Goal: Information Seeking & Learning: Learn about a topic

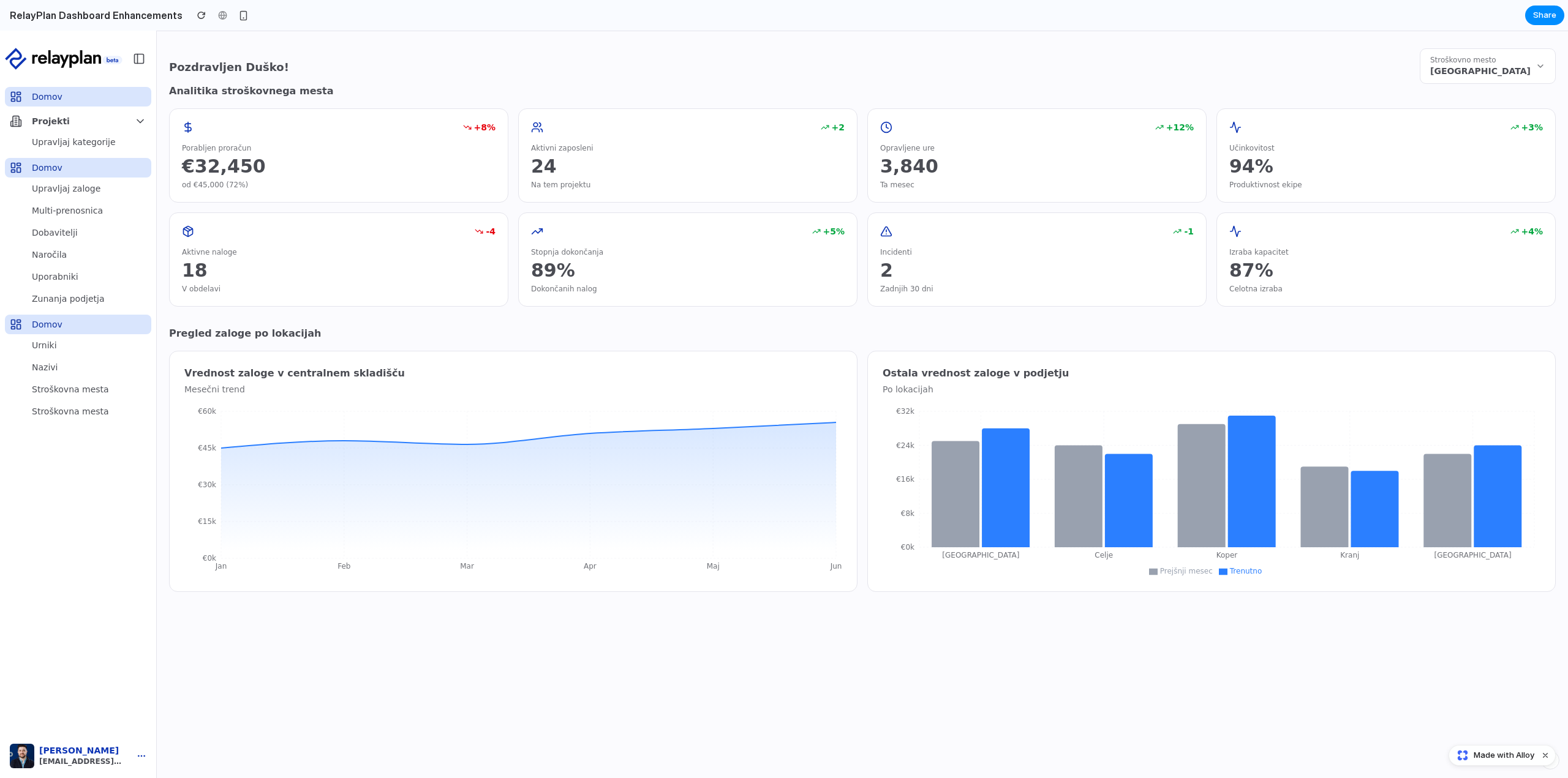
click at [1531, 71] on button "Stroškovno mesto Skladišče - Ljubljana Center" at bounding box center [1487, 66] width 136 height 36
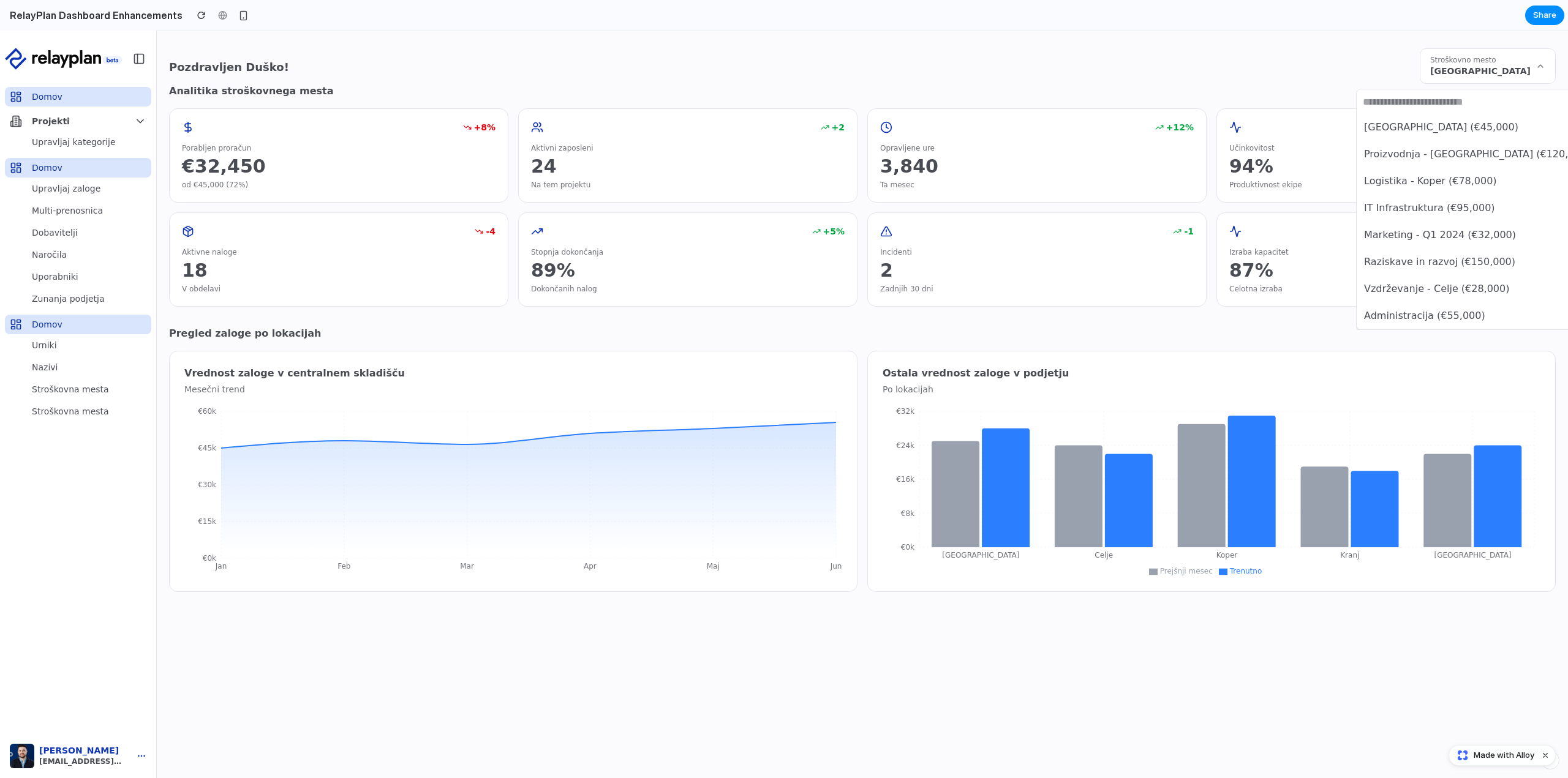
click at [1531, 71] on div "Skladišče - Ljubljana Center (€45,000) Proizvodnja - Maribor (€120,000) Logisti…" at bounding box center [784, 405] width 1568 height 747
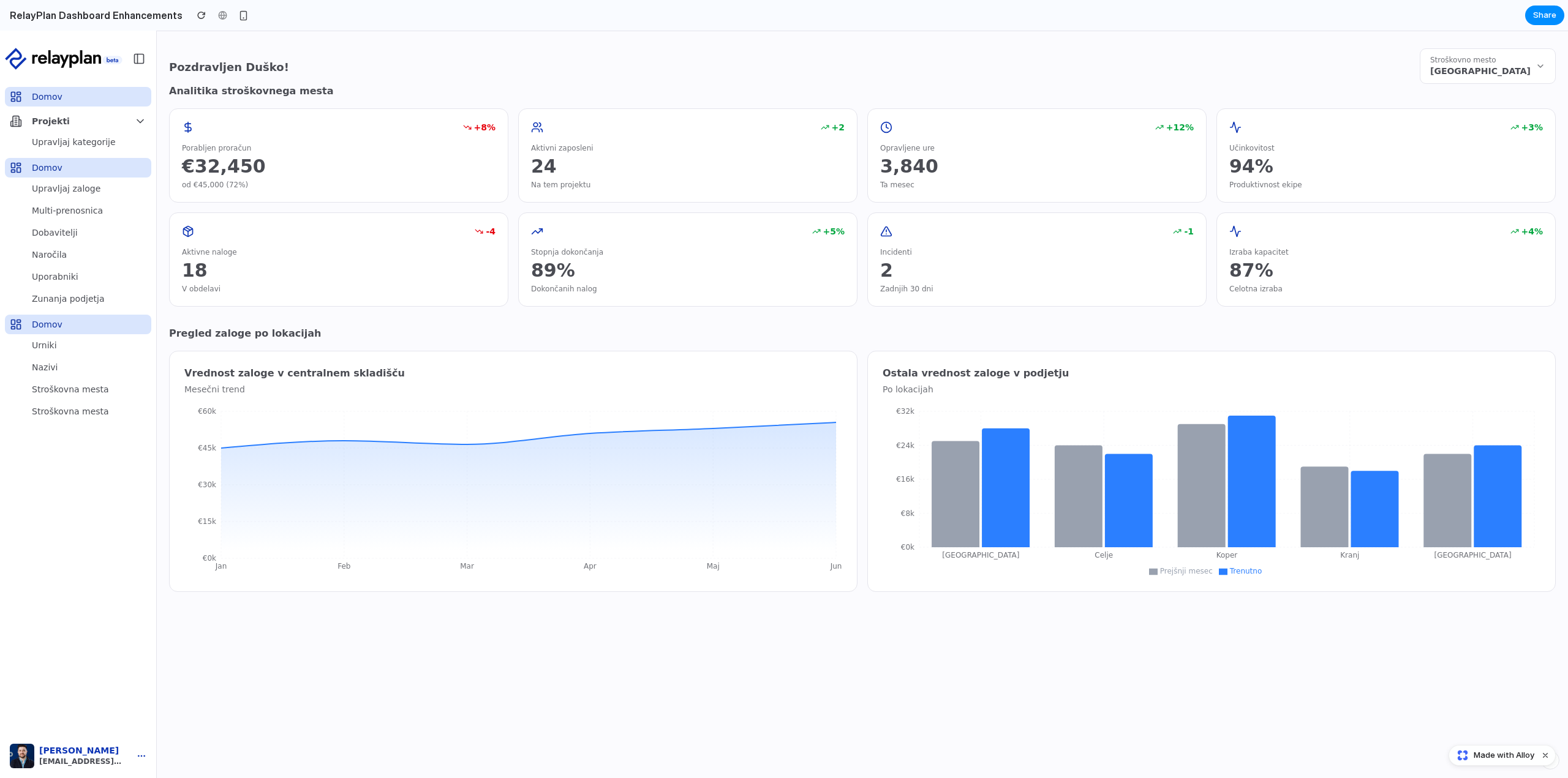
click at [74, 768] on button "Duško Bilaković dusko.bilakovic@envoo.net" at bounding box center [78, 755] width 147 height 34
click at [135, 756] on button "Duško Bilaković dusko.bilakovic@envoo.net" at bounding box center [78, 755] width 147 height 34
click at [150, 755] on button "Duško Bilaković dusko.bilakovic@envoo.net" at bounding box center [78, 755] width 147 height 34
click at [22, 754] on img "button" at bounding box center [22, 756] width 24 height 24
click at [23, 754] on img "button" at bounding box center [22, 756] width 24 height 24
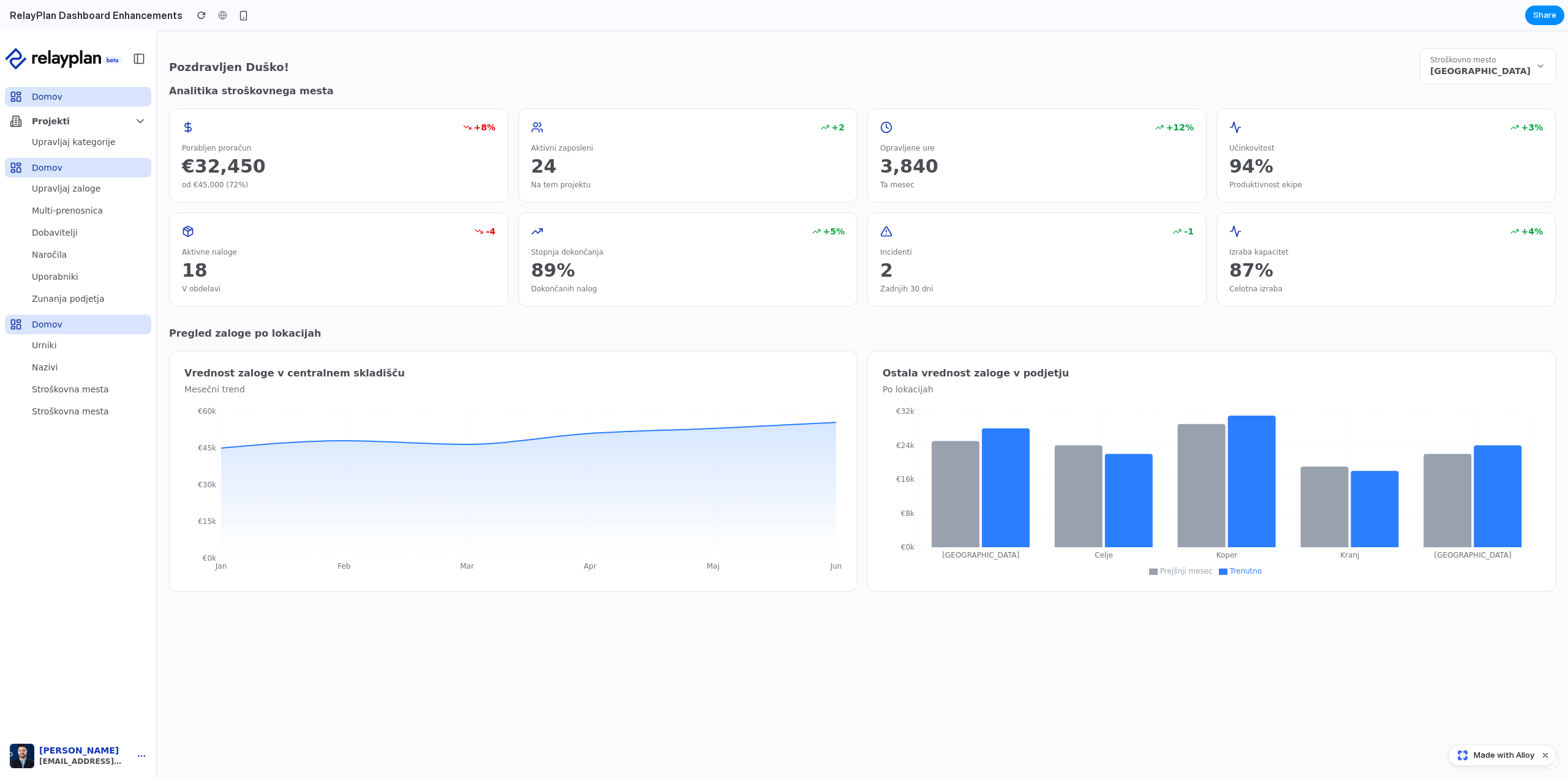
click at [22, 752] on img "button" at bounding box center [22, 756] width 24 height 24
click at [78, 148] on link "Upravljaj kategorije" at bounding box center [78, 142] width 147 height 20
click at [53, 753] on span "[PERSON_NAME]" at bounding box center [82, 751] width 85 height 11
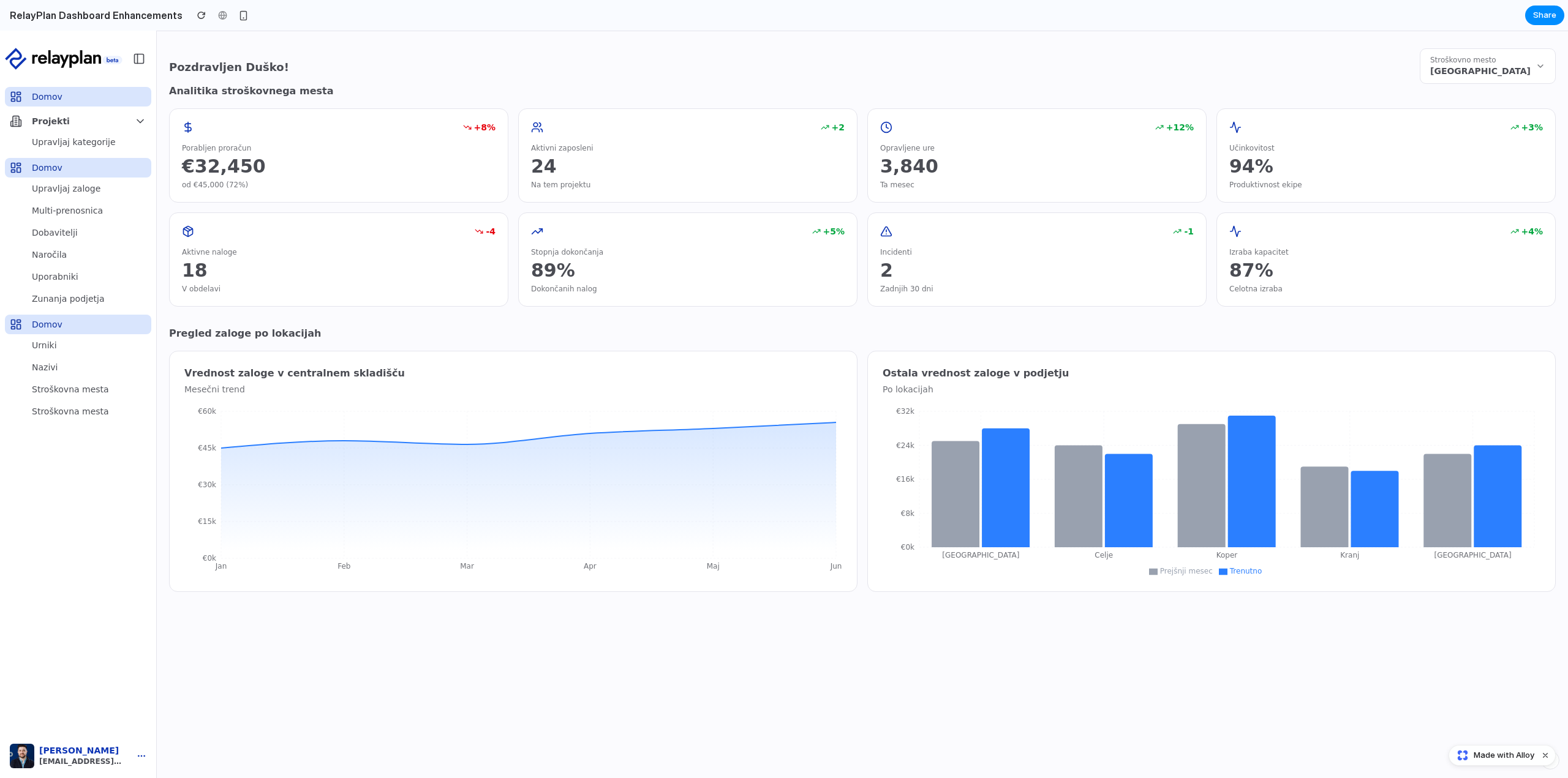
click at [1512, 75] on span "[GEOGRAPHIC_DATA]" at bounding box center [1480, 71] width 101 height 12
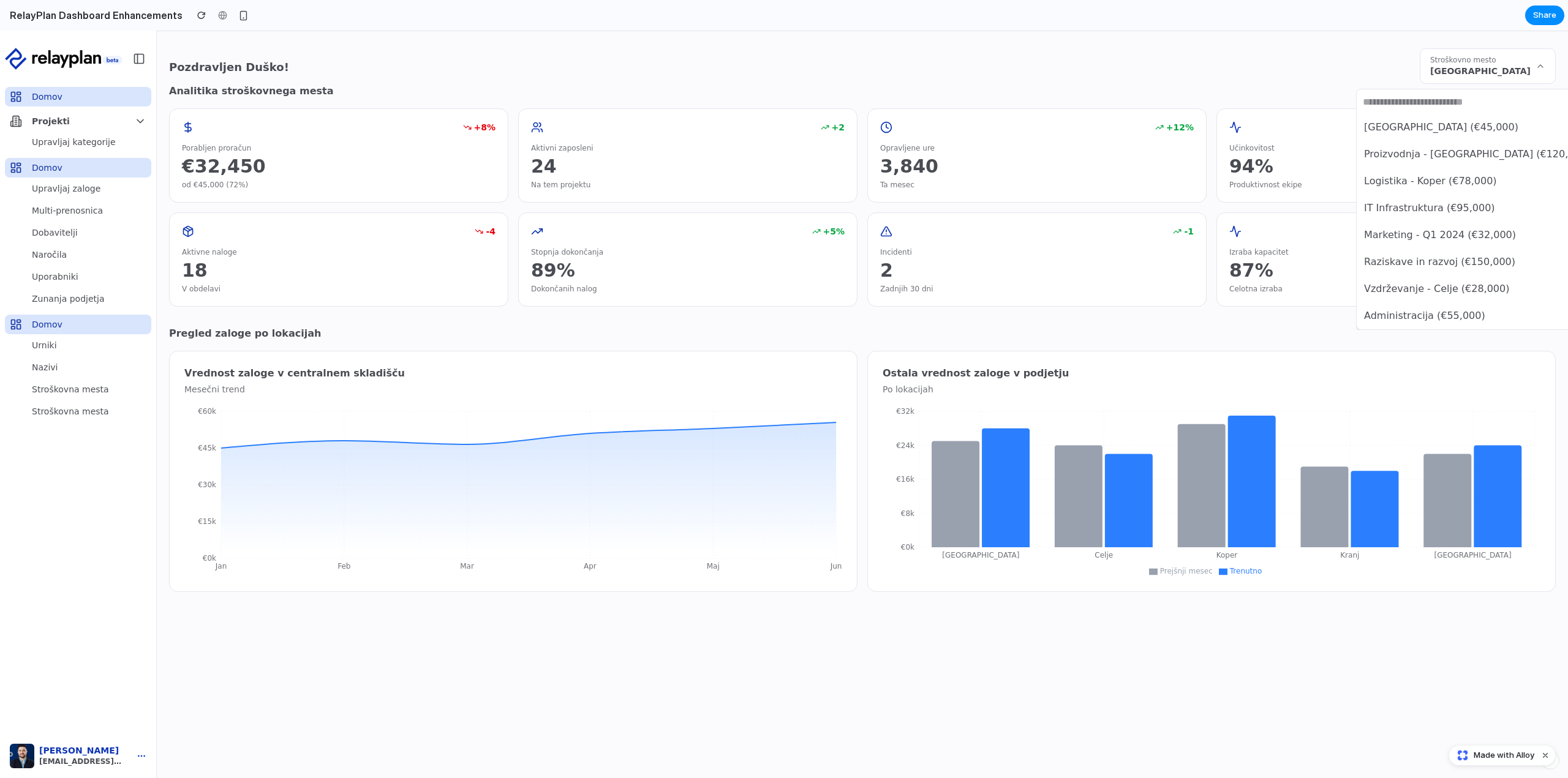
click at [1512, 66] on div "Skladišče - Ljubljana Center (€45,000) Proizvodnja - Maribor (€120,000) Logisti…" at bounding box center [784, 405] width 1568 height 747
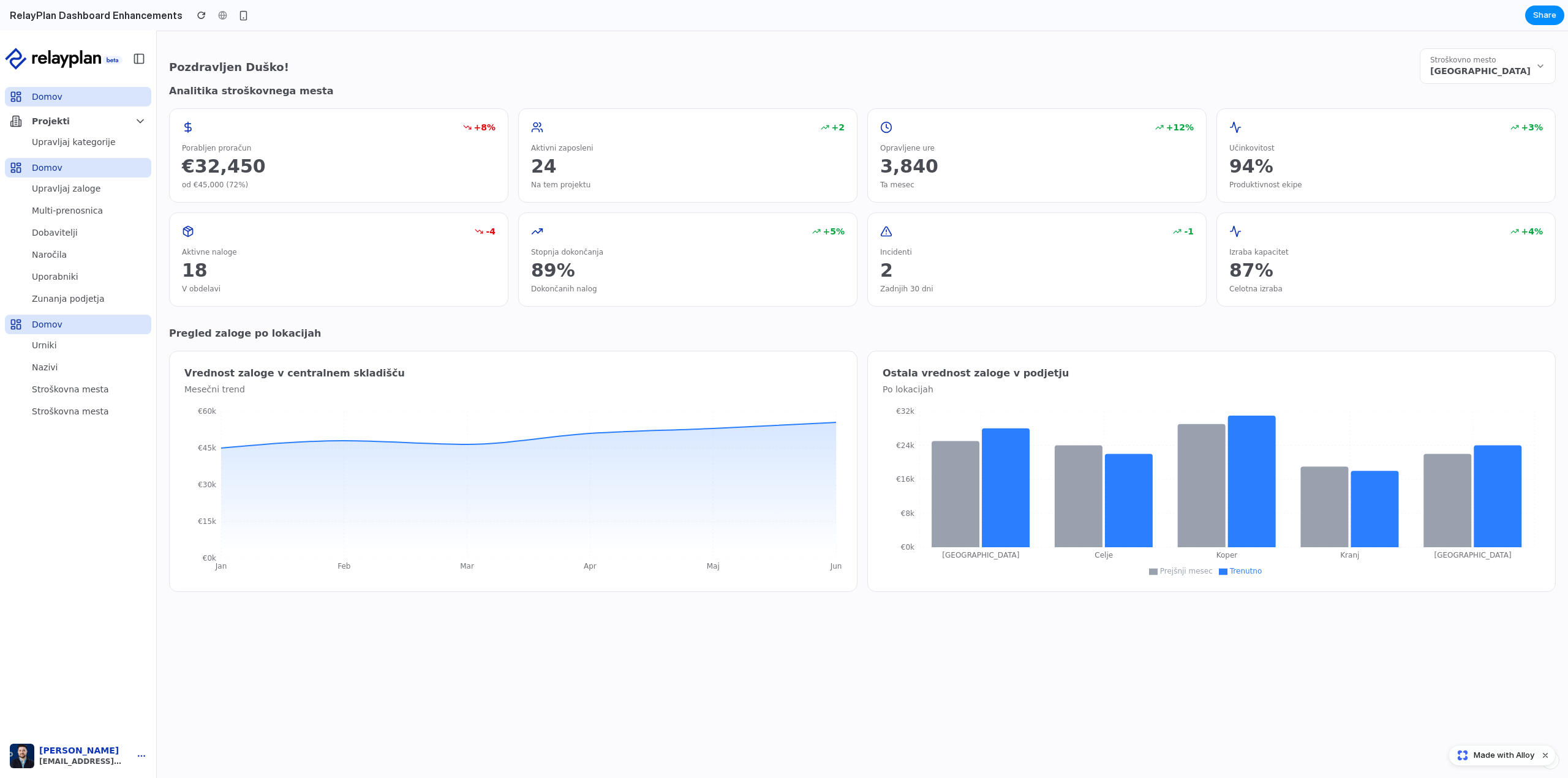
click at [143, 756] on icon "button" at bounding box center [141, 755] width 9 height 9
click at [240, 704] on main "Pozdravljen Duško! Stroškovno mesto Skladišče - Ljubljana Center Analitika stro…" at bounding box center [862, 405] width 1411 height 747
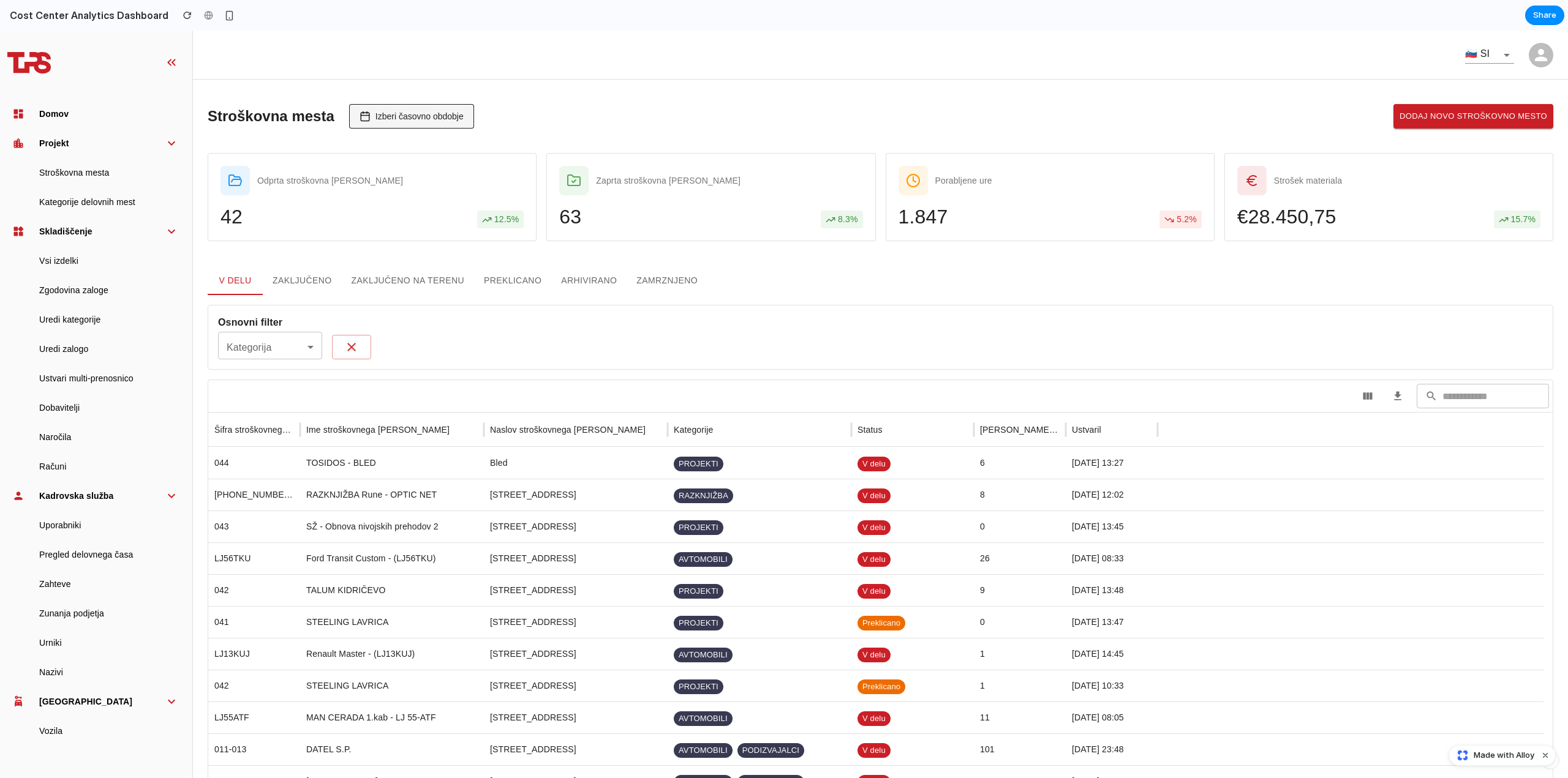
click at [401, 120] on span "Izberi časovno obdobje" at bounding box center [420, 116] width 88 height 9
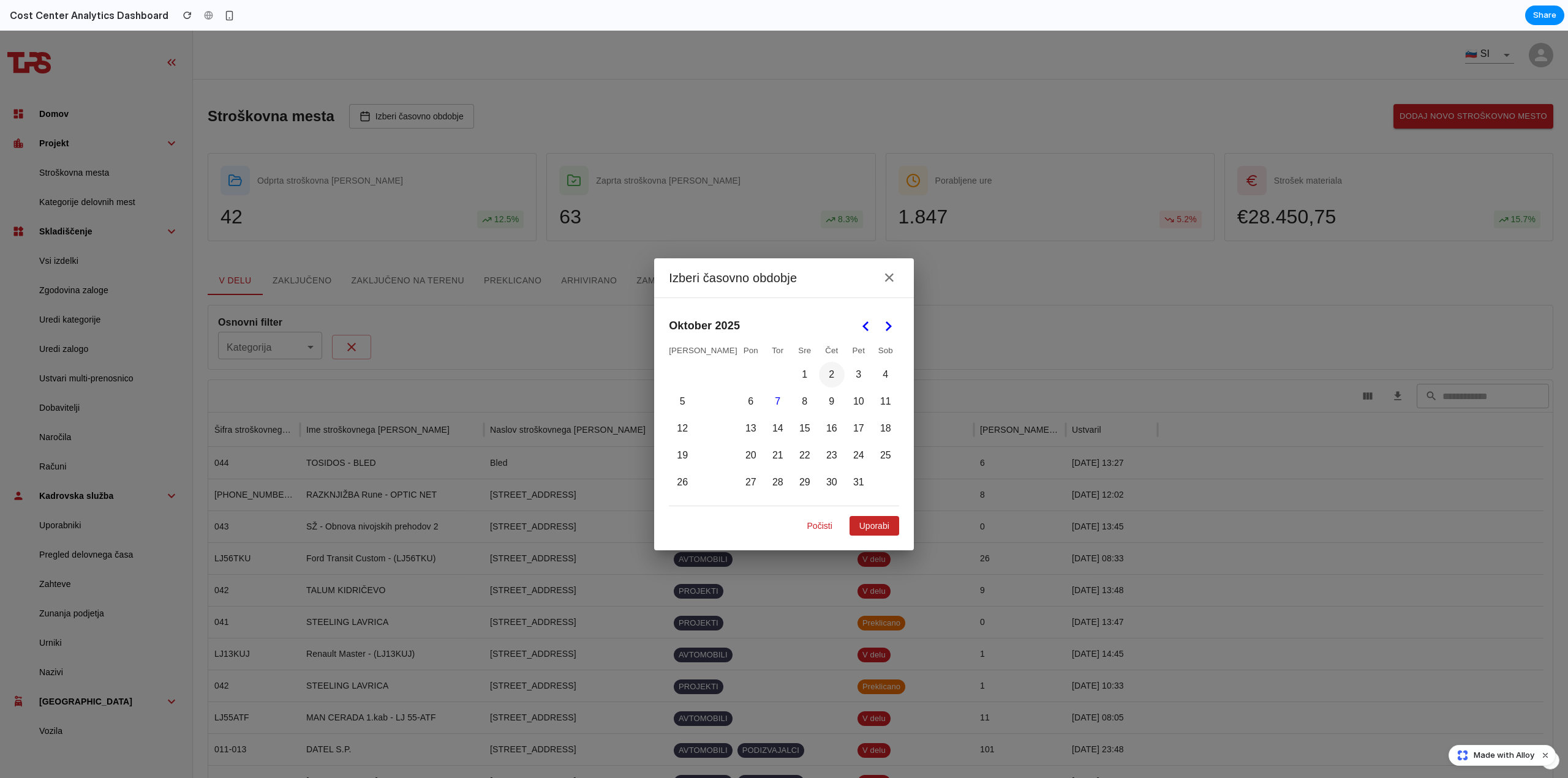
click at [819, 375] on button "2" at bounding box center [831, 374] width 25 height 25
click at [819, 423] on button "16" at bounding box center [831, 428] width 25 height 25
click at [861, 532] on button "Uporabi" at bounding box center [873, 525] width 50 height 20
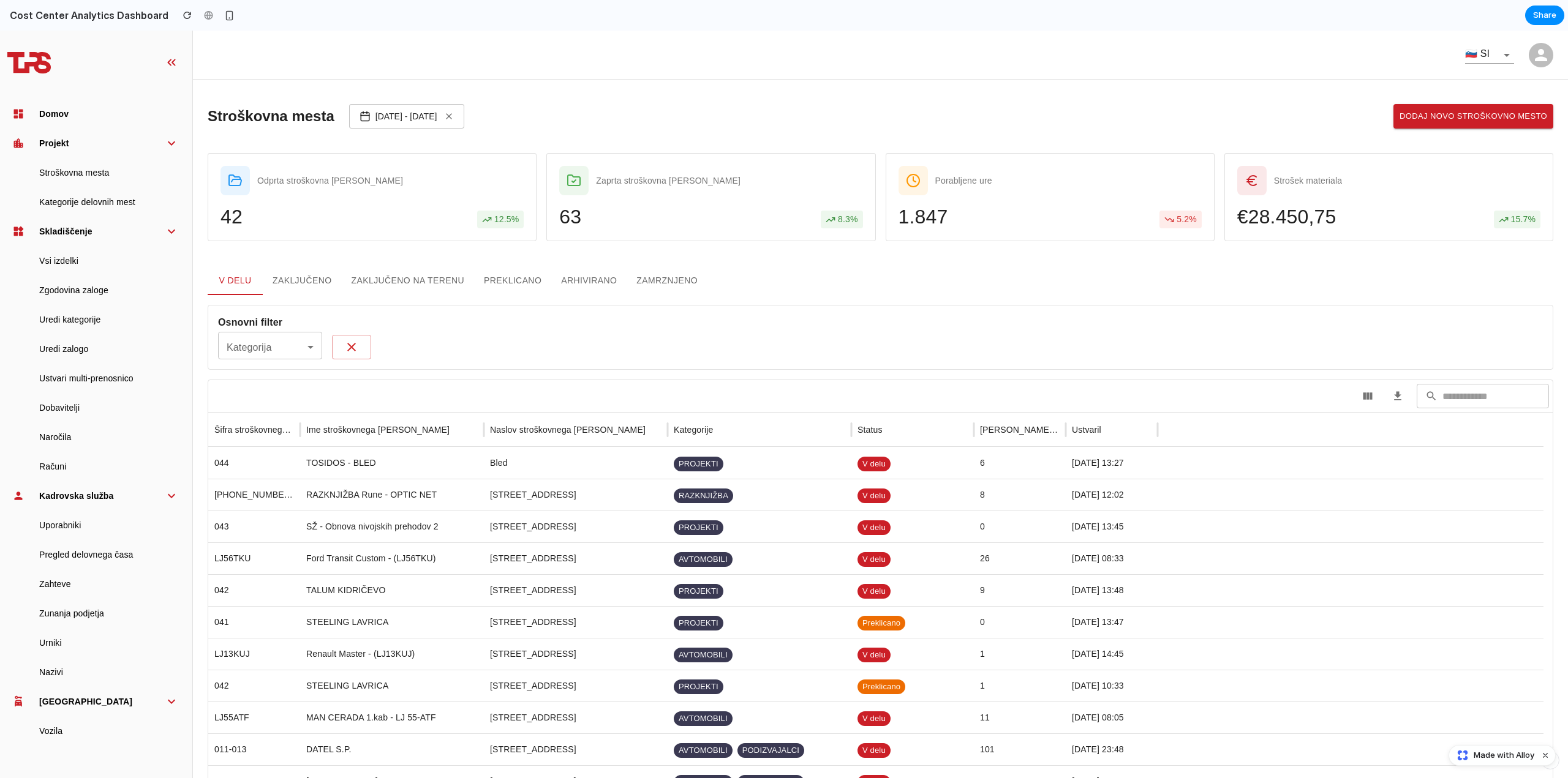
click at [624, 165] on div "Zaprta stroškovna mesta 63 8.3 %" at bounding box center [710, 198] width 328 height 88
click at [950, 198] on div "Porabljene ure 1.847 5.2 %" at bounding box center [1049, 198] width 328 height 88
click at [1415, 222] on div "€ 28.450,75 15.7 %" at bounding box center [1388, 216] width 303 height 24
click at [392, 113] on span "2. 10. 2025 - 16. 10. 2025" at bounding box center [407, 116] width 62 height 9
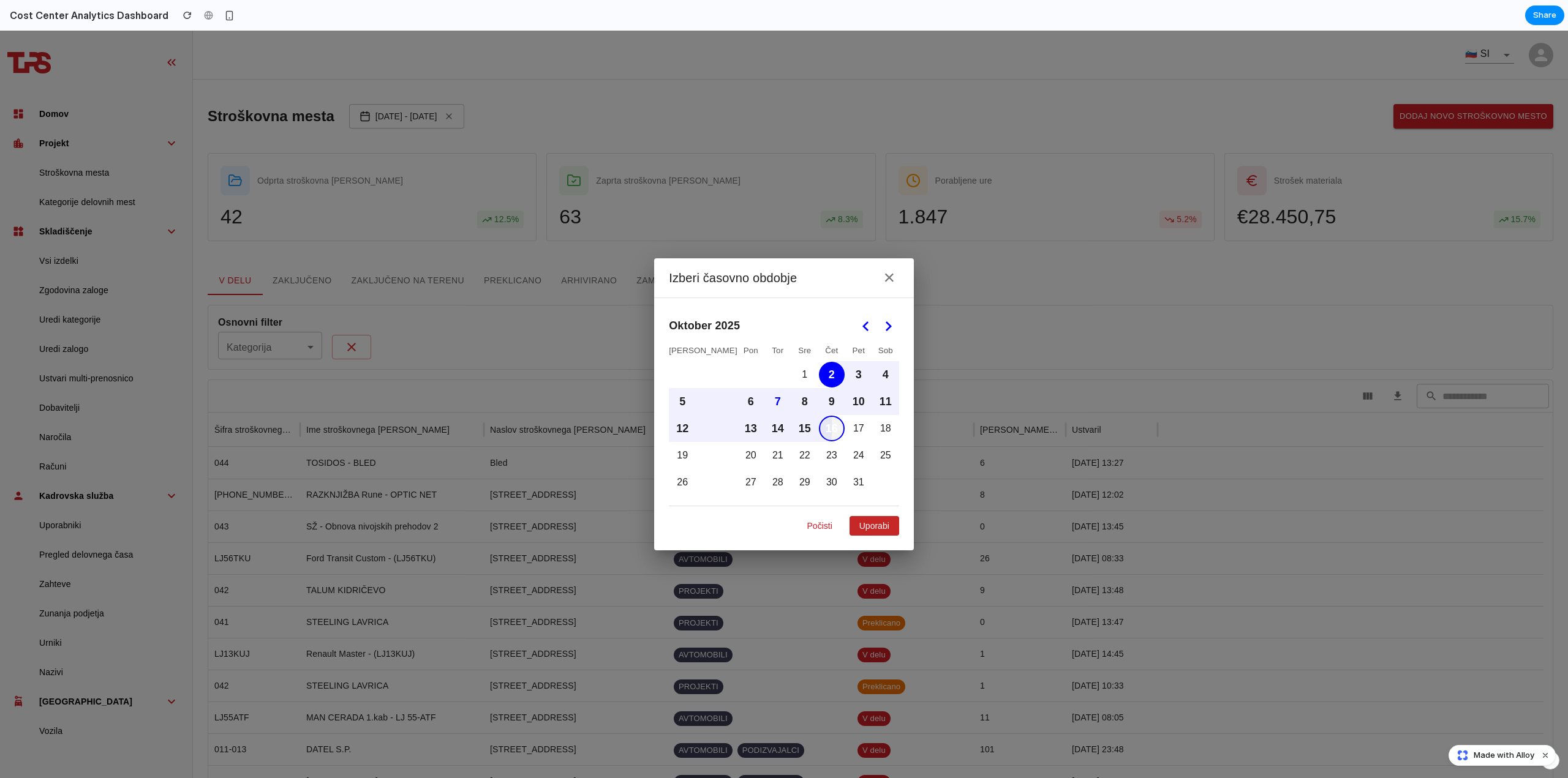
click at [819, 432] on button "16" at bounding box center [831, 428] width 25 height 25
click at [819, 462] on button "23" at bounding box center [831, 454] width 25 height 25
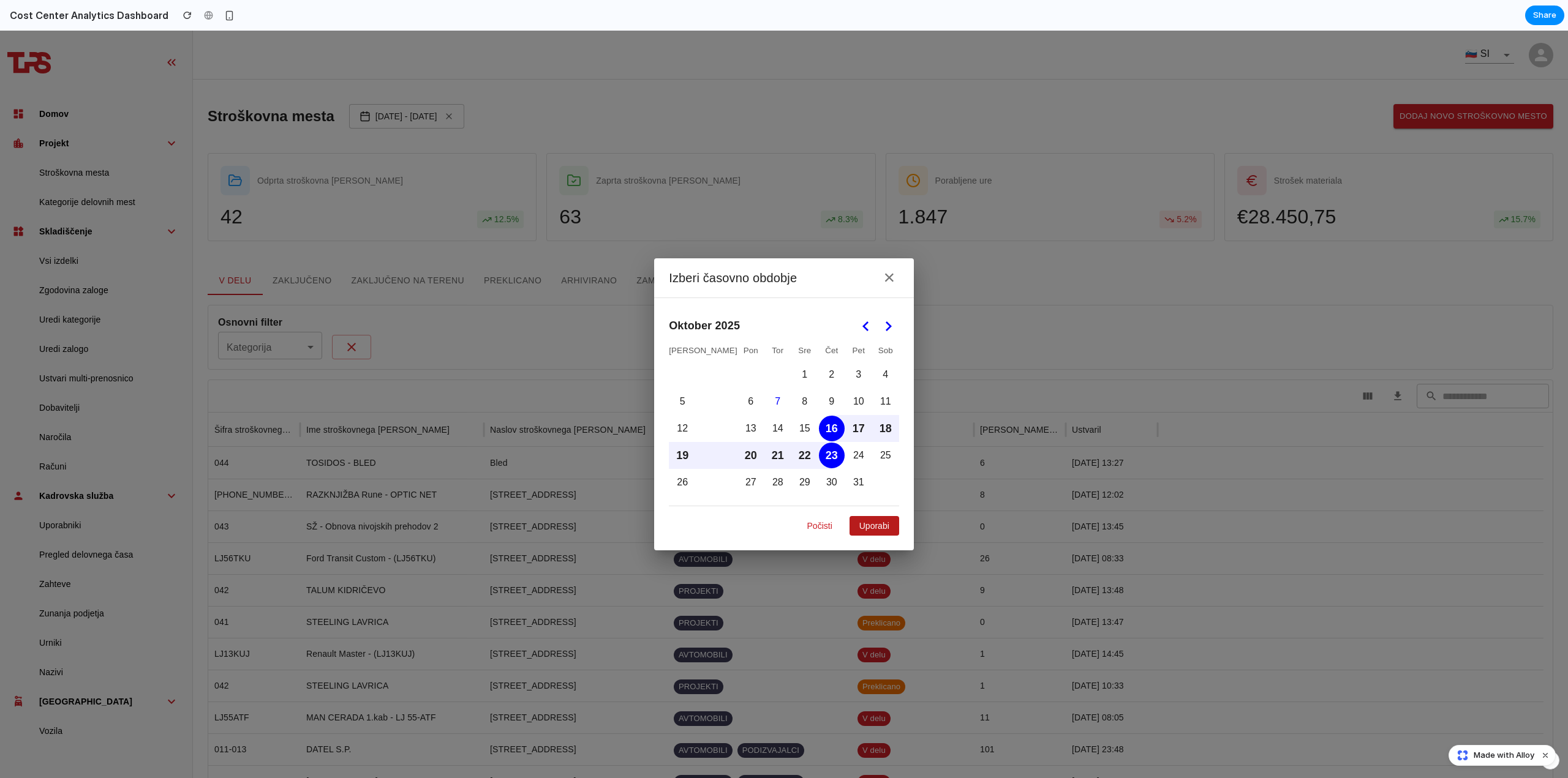
click at [852, 519] on button "Uporabi" at bounding box center [873, 525] width 50 height 20
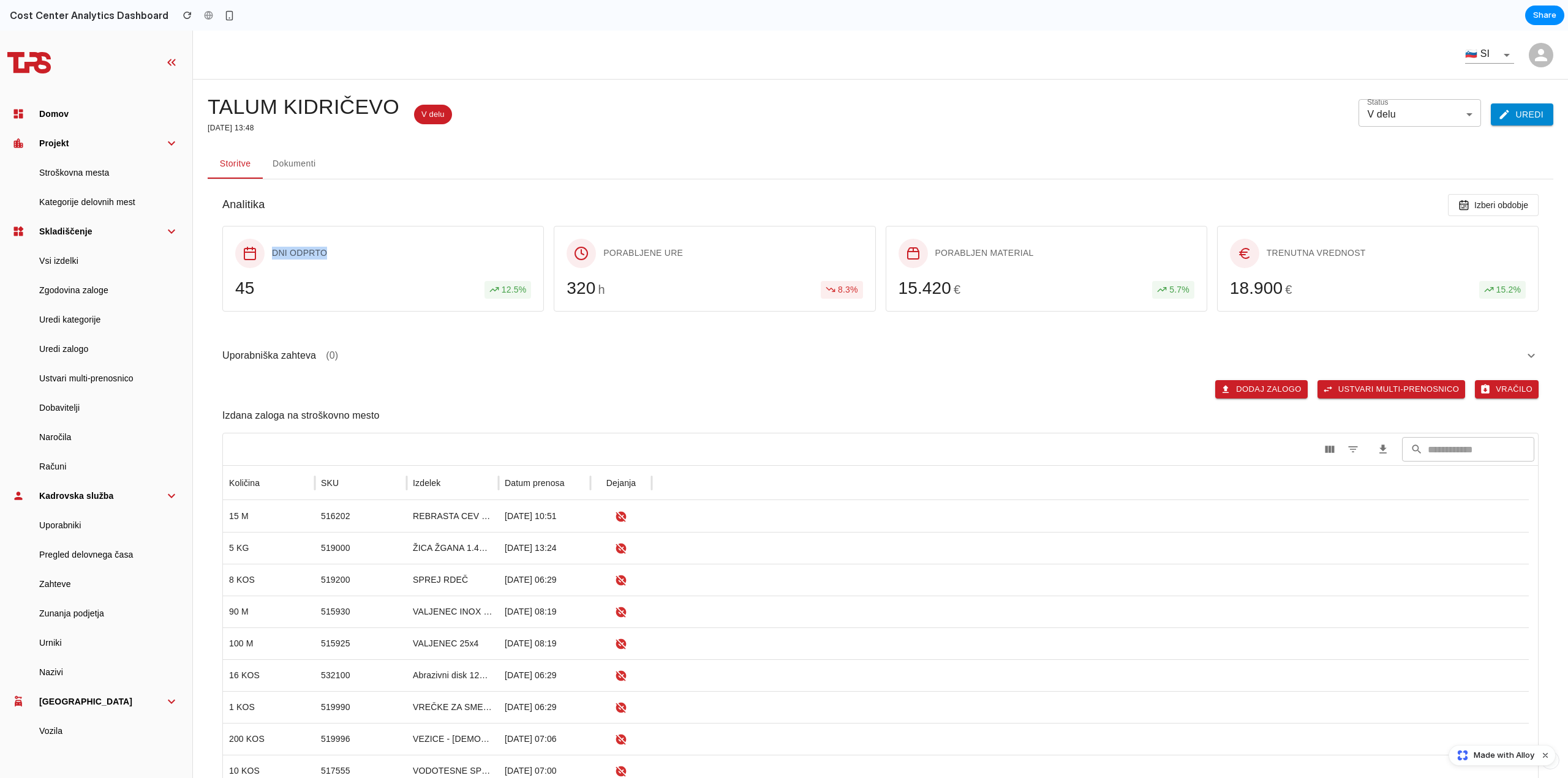
drag, startPoint x: 262, startPoint y: 258, endPoint x: 451, endPoint y: 251, distance: 189.1
click at [451, 251] on div "Dni odprto" at bounding box center [383, 253] width 296 height 29
click at [454, 261] on div "Dni odprto" at bounding box center [383, 253] width 296 height 29
click at [306, 168] on button "Dokumenti" at bounding box center [294, 164] width 63 height 29
click at [1509, 212] on button "Izberi obdobje" at bounding box center [1493, 204] width 90 height 22
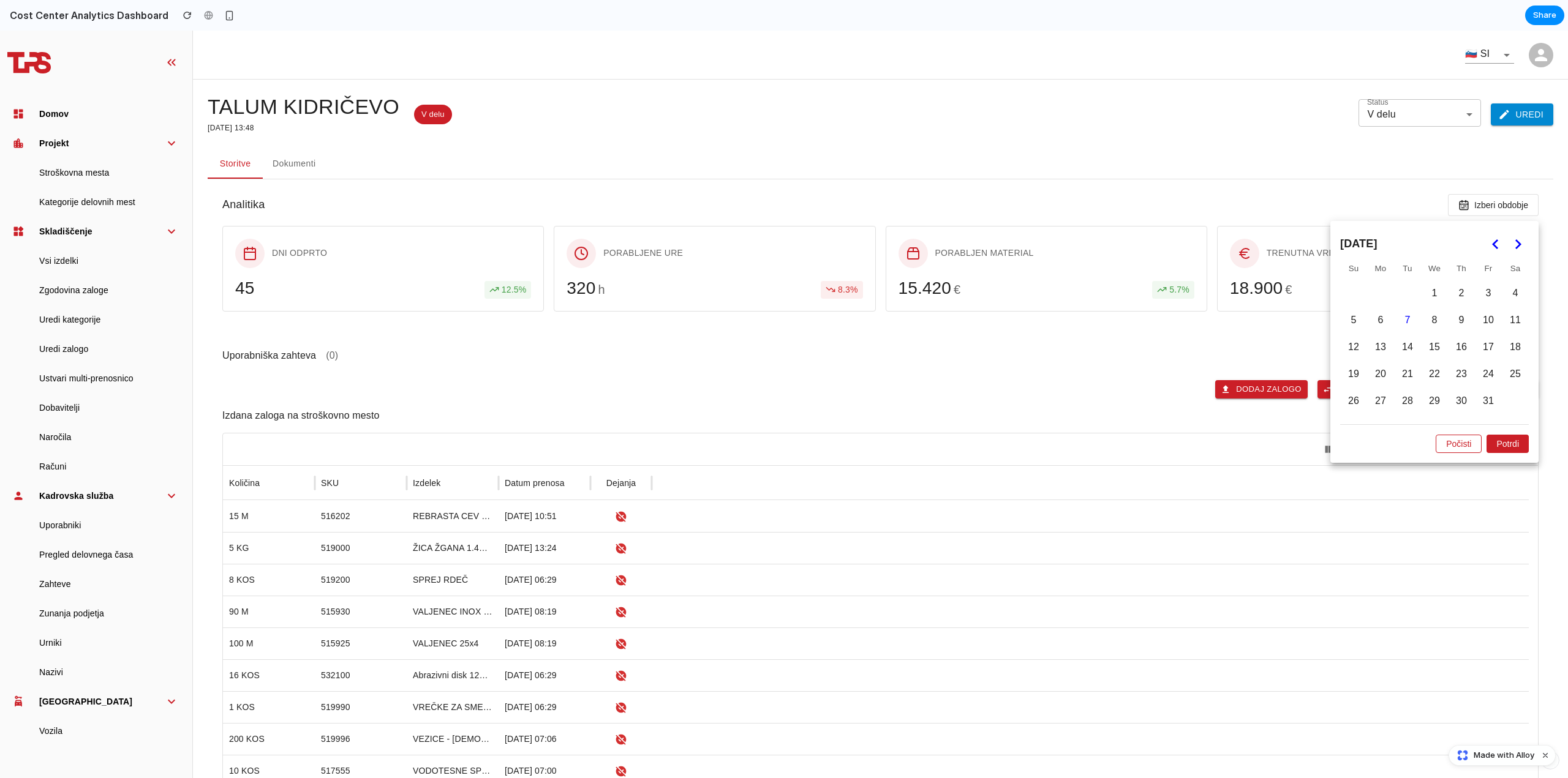
click at [1395, 322] on button "7" at bounding box center [1407, 320] width 25 height 25
click at [1395, 341] on button "14" at bounding box center [1407, 346] width 25 height 25
click at [1505, 437] on button "Potrdi" at bounding box center [1507, 444] width 42 height 19
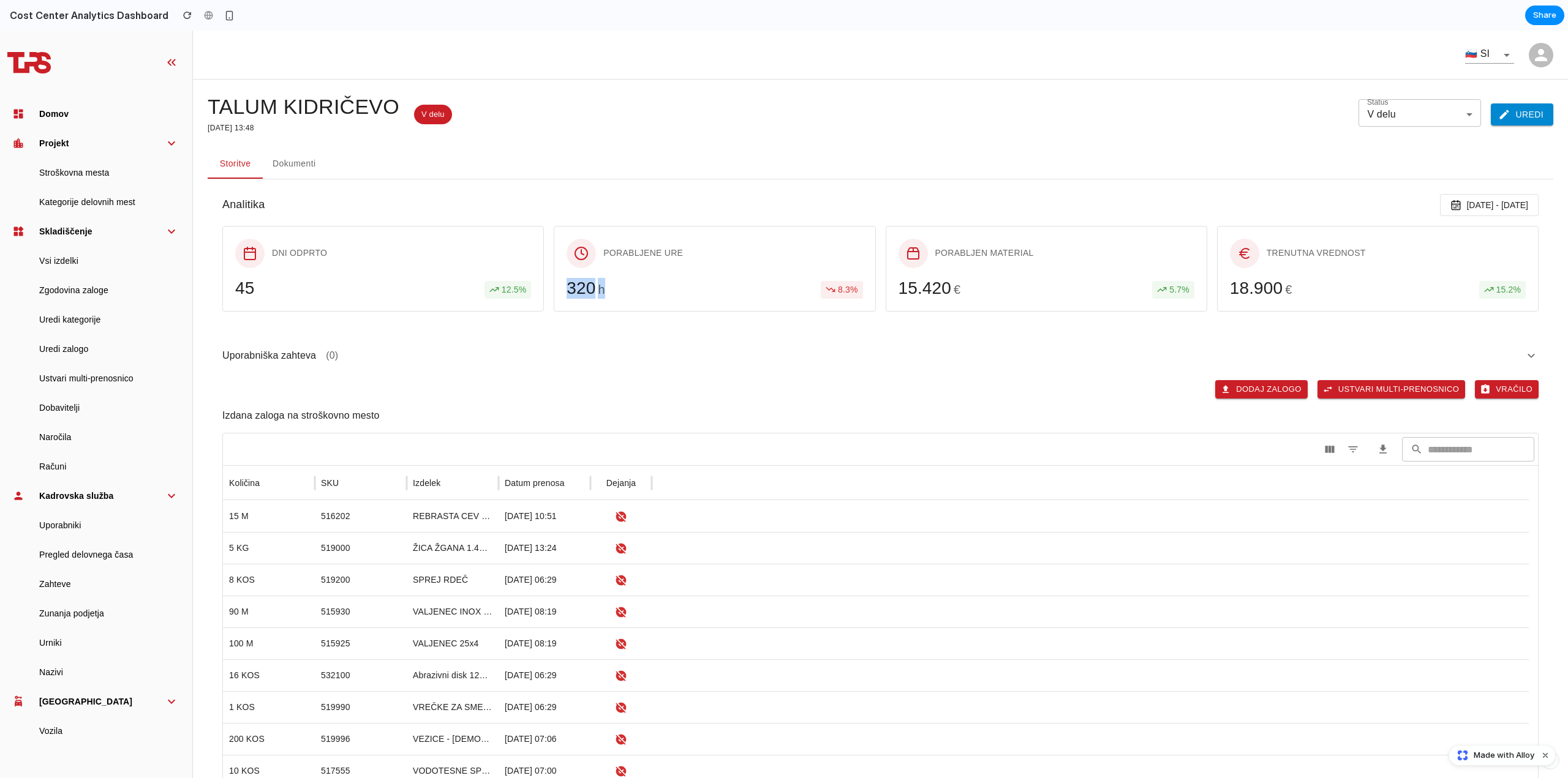
drag, startPoint x: 599, startPoint y: 293, endPoint x: 632, endPoint y: 296, distance: 33.1
click at [632, 296] on div "Porabljene ure 320 h 8.3 %" at bounding box center [714, 268] width 322 height 86
click at [632, 296] on div "320 h 8.3 %" at bounding box center [714, 288] width 296 height 21
click at [616, 336] on div "Uporabniška zahteva (0) Dodaj Zalogo Ustvari multi-prenosnico Vračilo Izdana za…" at bounding box center [880, 580] width 1345 height 509
drag, startPoint x: 462, startPoint y: 288, endPoint x: 521, endPoint y: 299, distance: 60.0
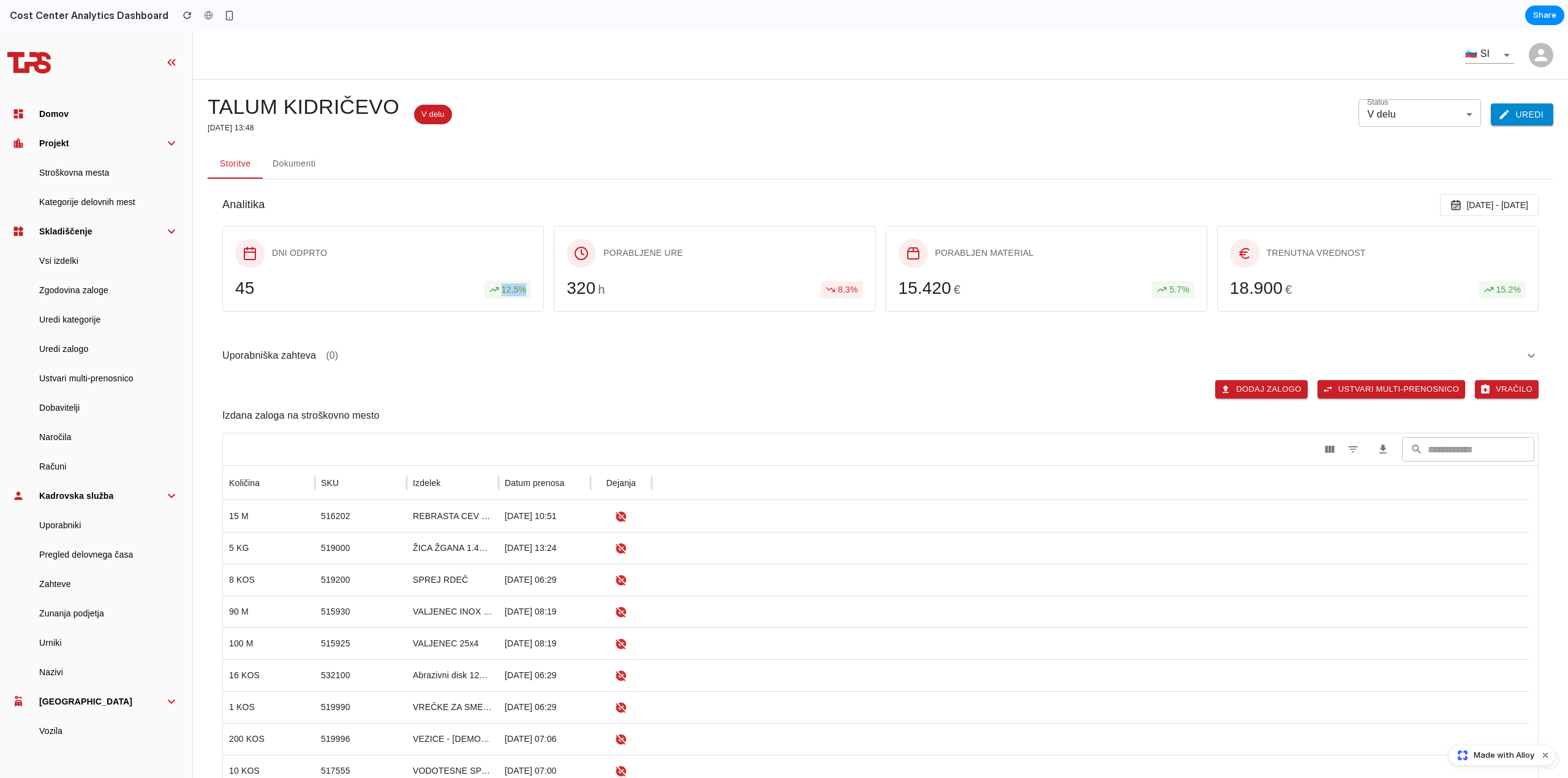
click at [532, 293] on div "Dni odprto 45 12.5 %" at bounding box center [383, 268] width 322 height 86
click at [486, 295] on div "12.5 %" at bounding box center [507, 290] width 46 height 18
drag, startPoint x: 817, startPoint y: 294, endPoint x: 856, endPoint y: 299, distance: 39.3
click at [856, 299] on div "Porabljene ure 320 h 8.3 %" at bounding box center [714, 268] width 322 height 86
click at [825, 472] on div at bounding box center [1090, 483] width 877 height 34
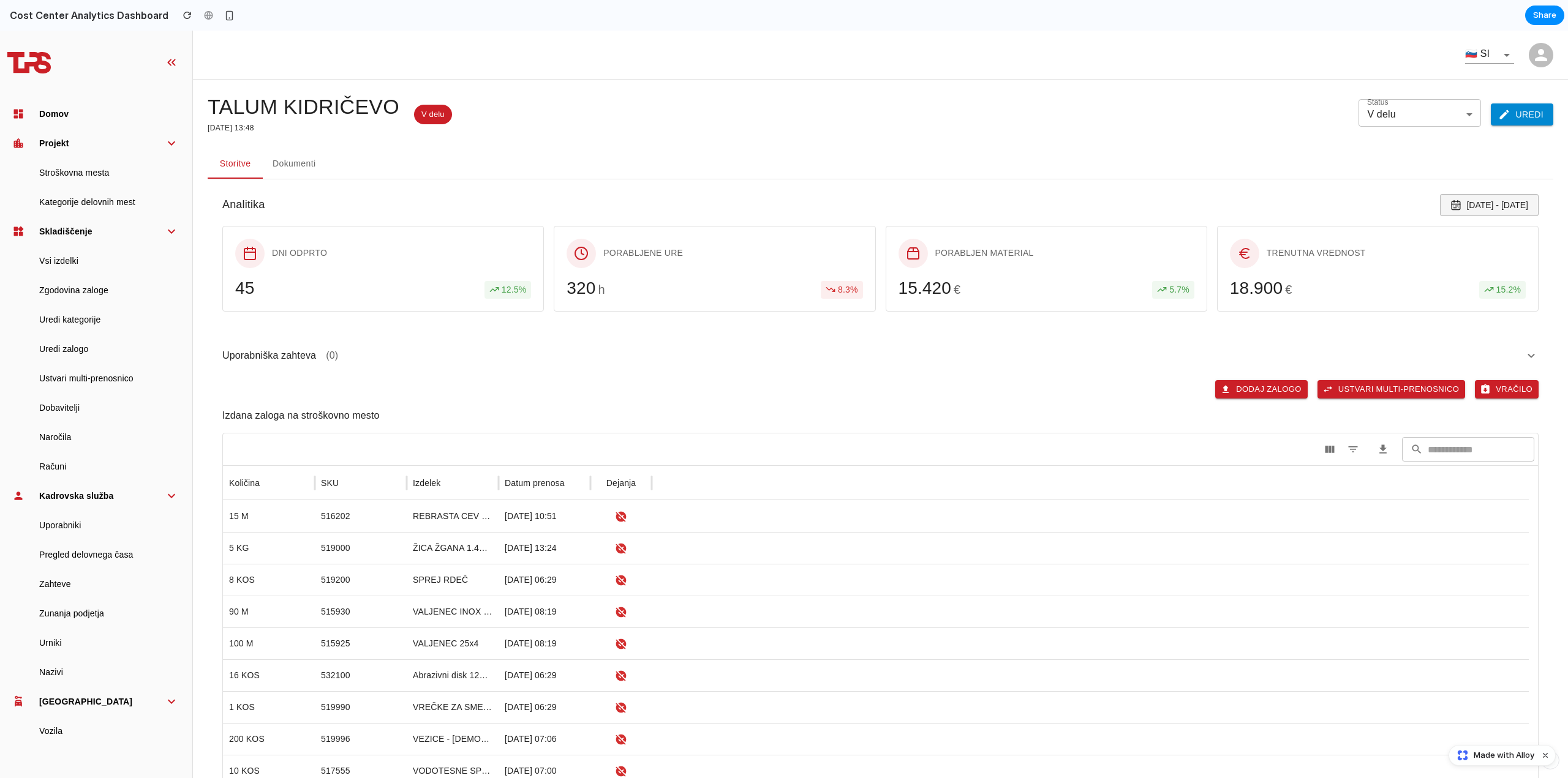
click at [1466, 200] on span "7. 10. 2025 - 14. 10. 2025" at bounding box center [1497, 205] width 62 height 9
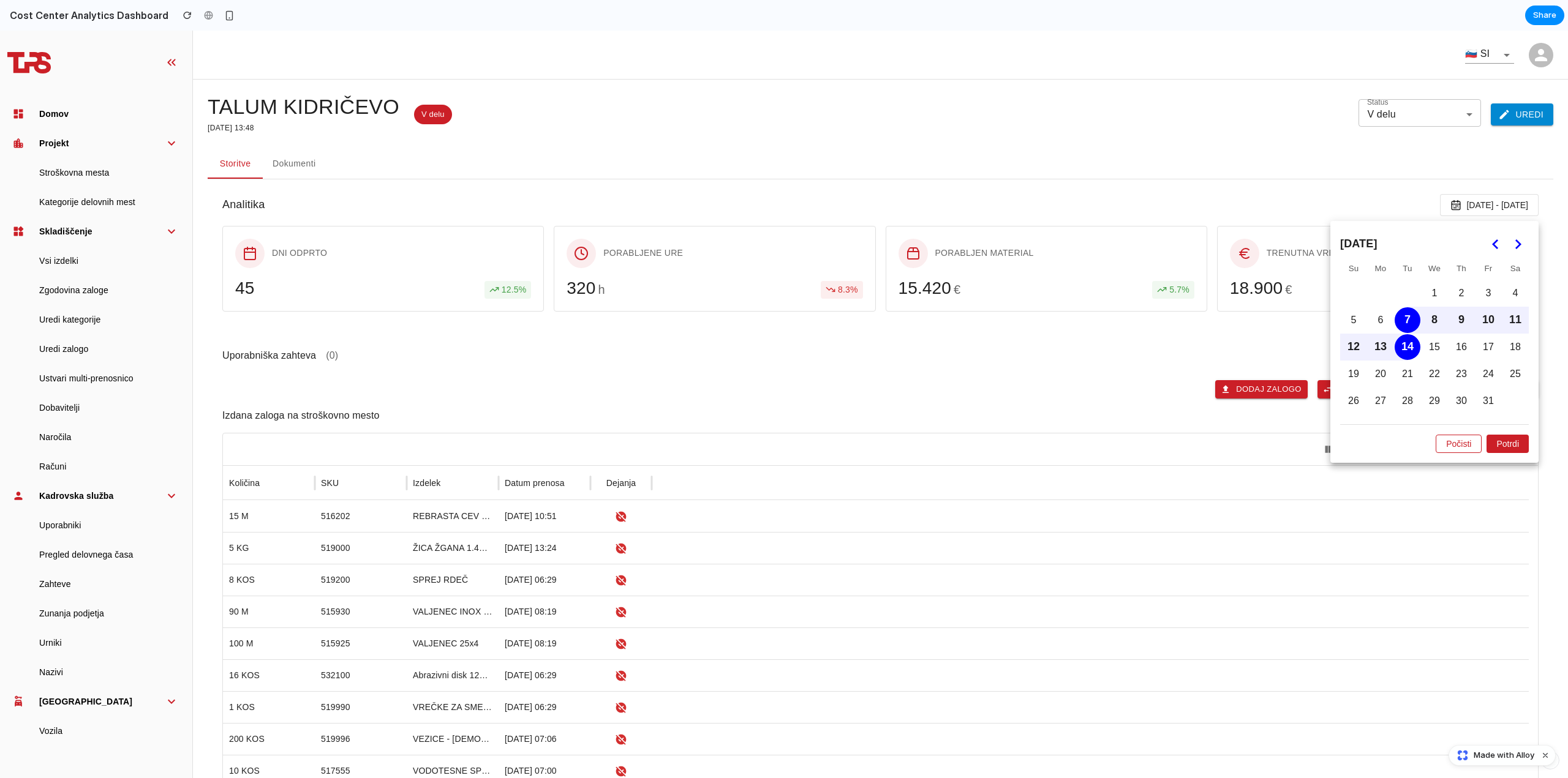
click at [1492, 247] on polygon "Go to the Previous Month" at bounding box center [1495, 244] width 7 height 9
click at [1511, 246] on icon "Go to the Next Month" at bounding box center [1518, 245] width 15 height 15
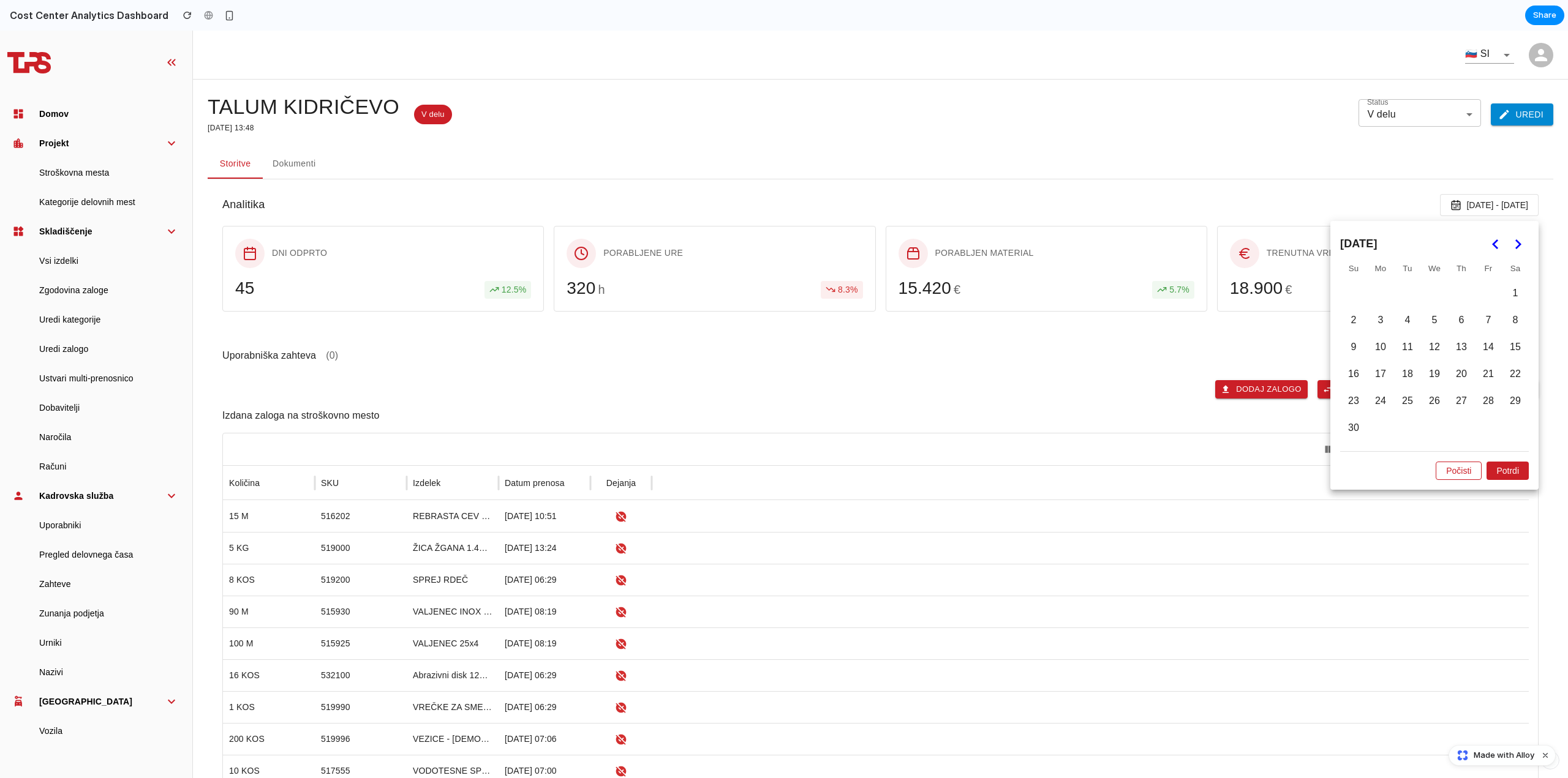
click at [1488, 244] on icon "Go to the Previous Month" at bounding box center [1496, 245] width 15 height 15
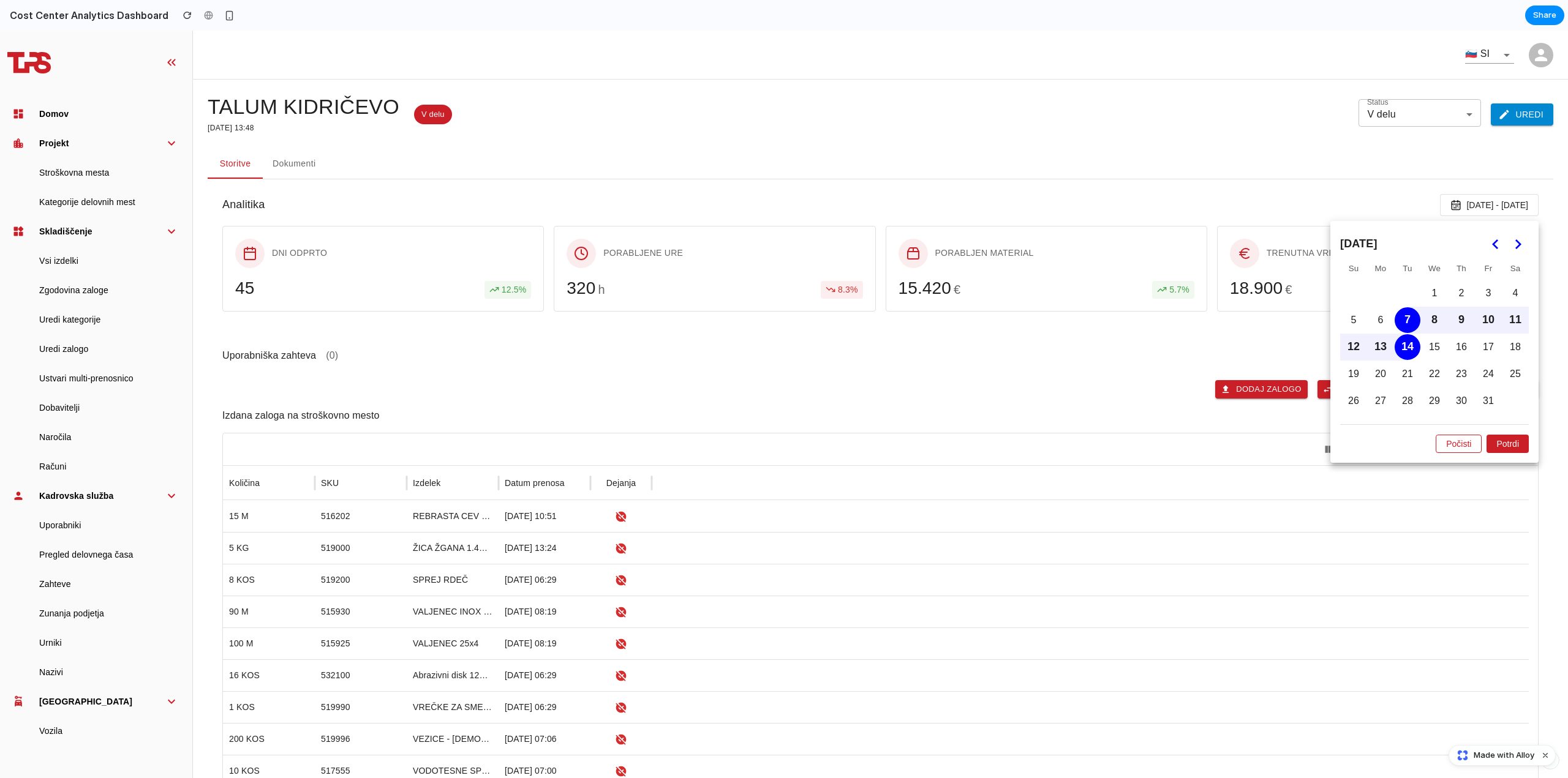
click at [1511, 245] on icon "Go to the Next Month" at bounding box center [1518, 245] width 15 height 15
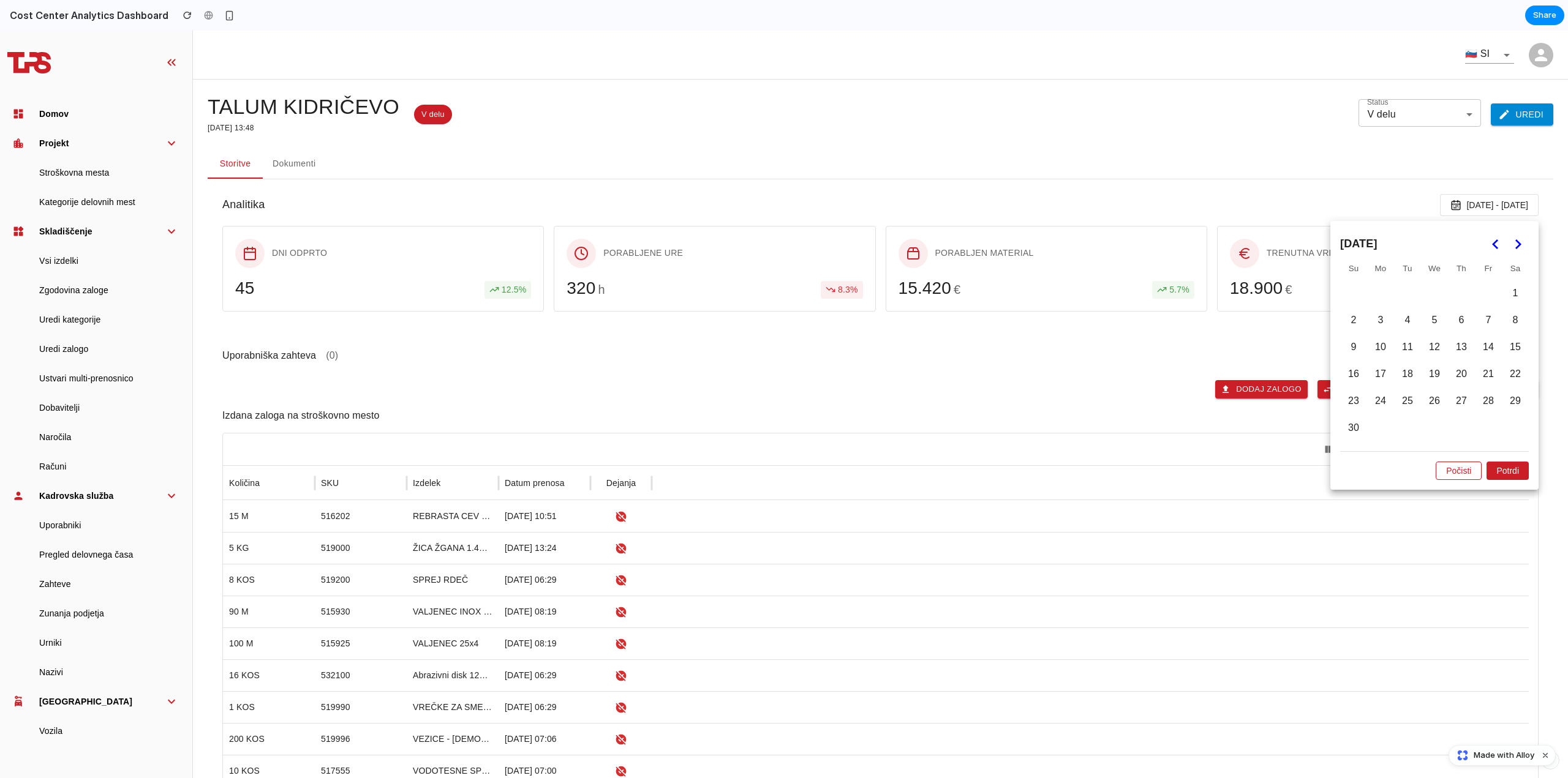
click at [1492, 242] on polygon "Go to the Previous Month" at bounding box center [1495, 244] width 7 height 9
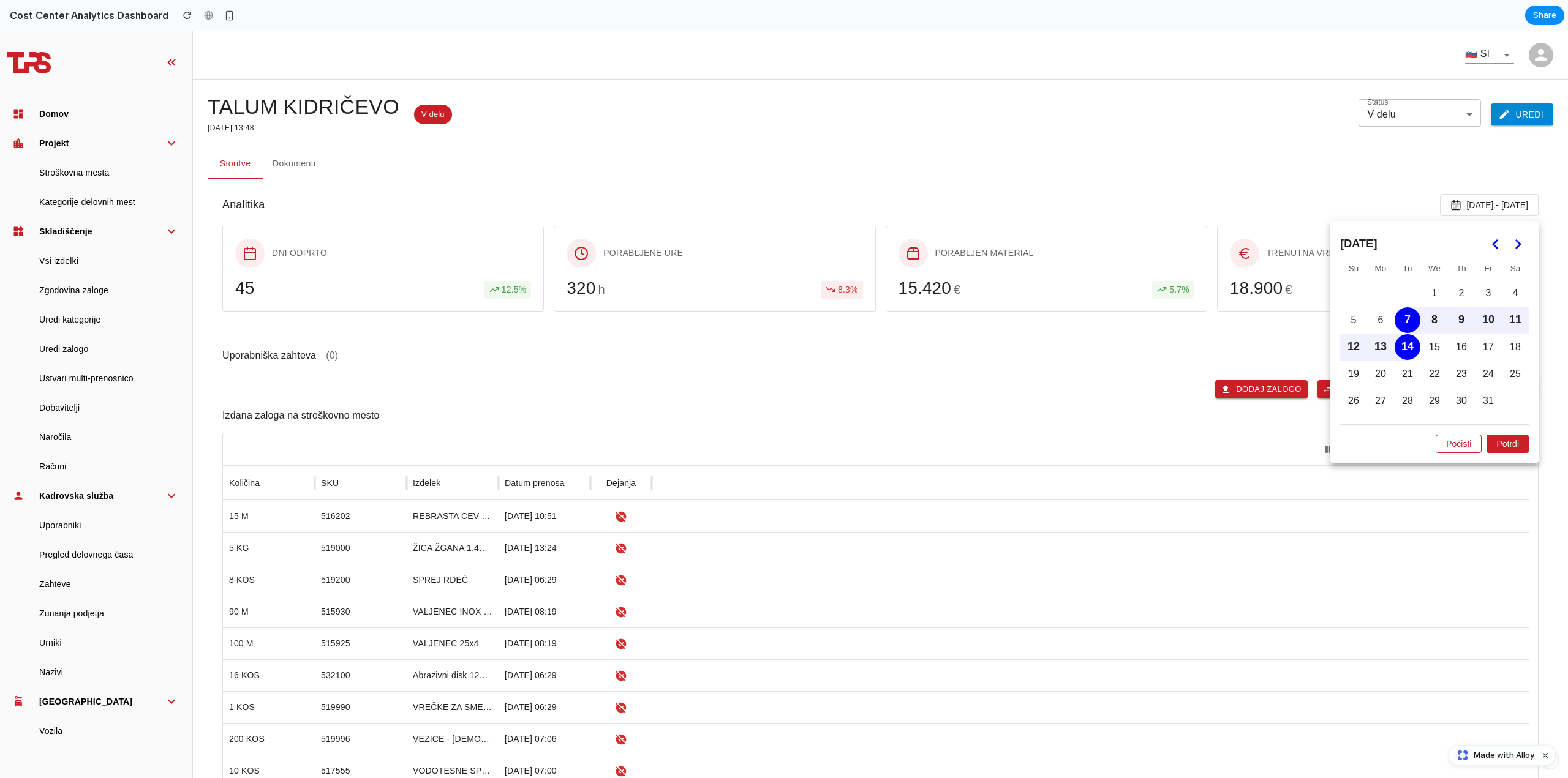
click at [1492, 247] on polygon "Go to the Previous Month" at bounding box center [1495, 244] width 7 height 9
click at [1511, 246] on icon "Go to the Next Month" at bounding box center [1518, 245] width 15 height 15
click at [1442, 447] on button "Počisti" at bounding box center [1458, 444] width 46 height 19
click at [1501, 446] on button "Potrdi" at bounding box center [1507, 444] width 42 height 19
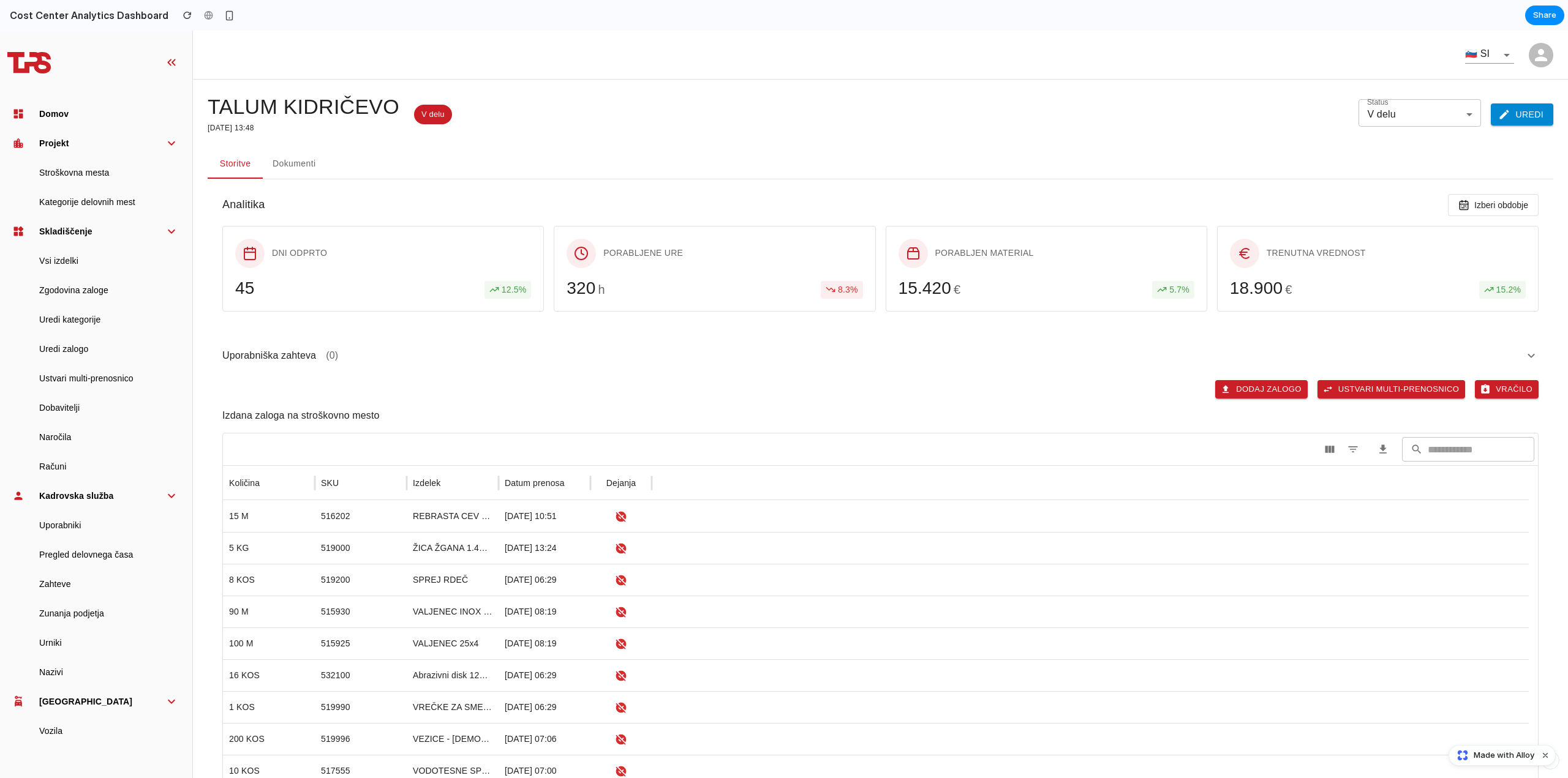
click at [424, 339] on div "Uporabniška zahteva (0) Dodaj Zalogo Ustvari multi-prenosnico Vračilo Izdana za…" at bounding box center [880, 580] width 1345 height 509
click at [1477, 201] on span "Izberi obdobje" at bounding box center [1500, 205] width 54 height 9
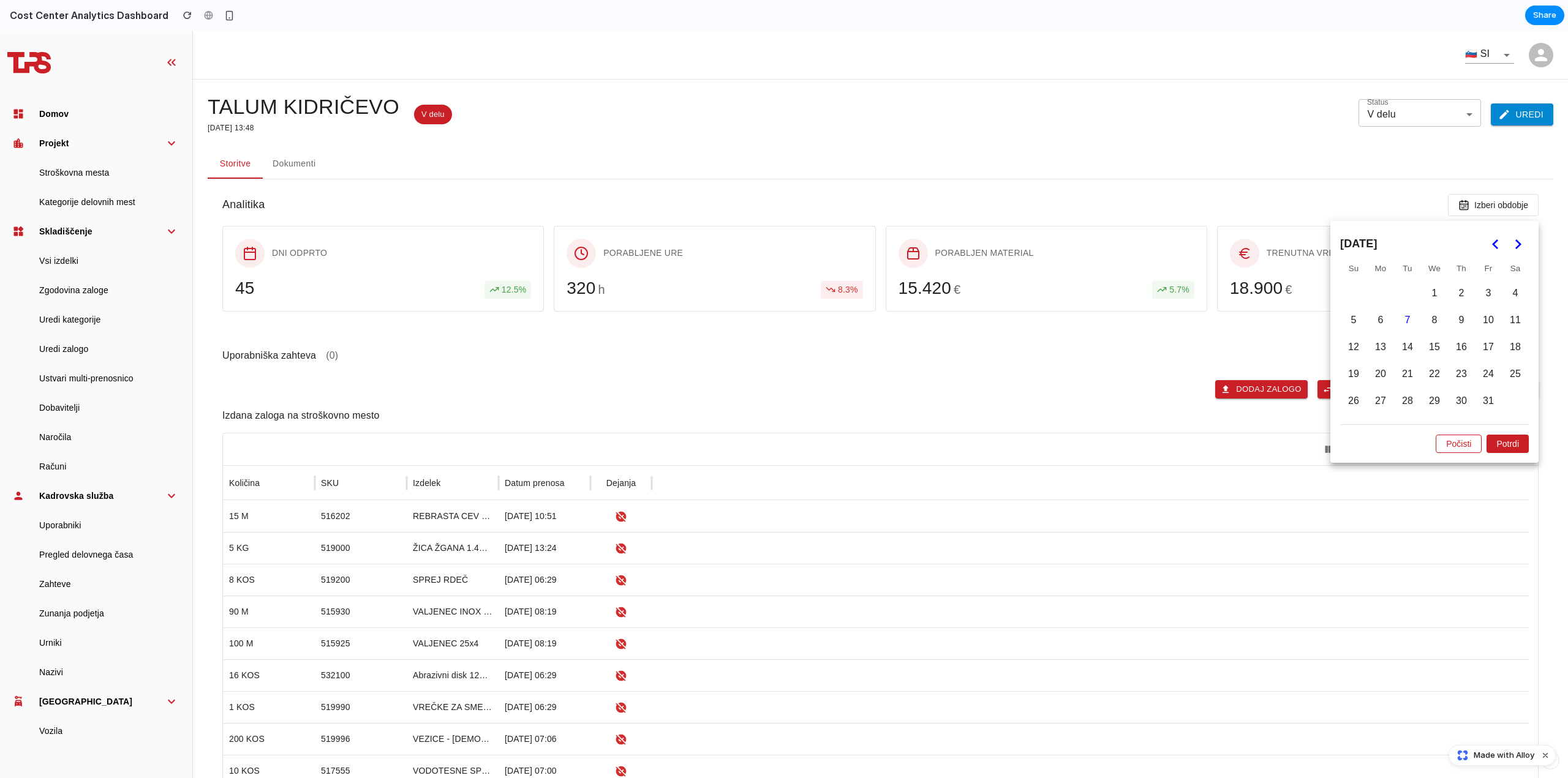
click at [1425, 320] on button "8" at bounding box center [1433, 320] width 25 height 25
click at [1499, 442] on button "Potrdi" at bounding box center [1507, 444] width 42 height 19
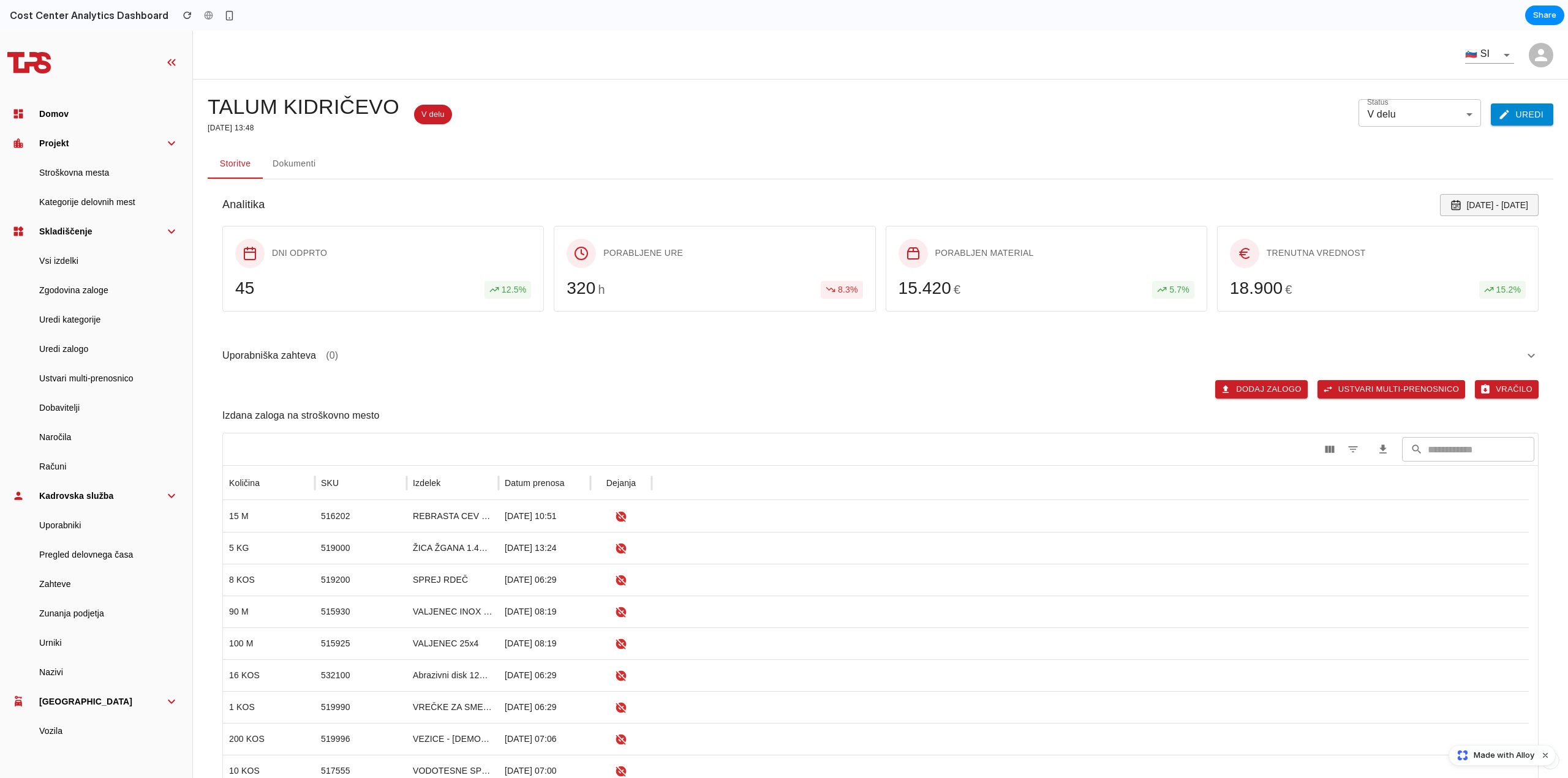
click at [1466, 207] on span "8. 10. 2025 - 8. 10. 2025" at bounding box center [1497, 205] width 62 height 9
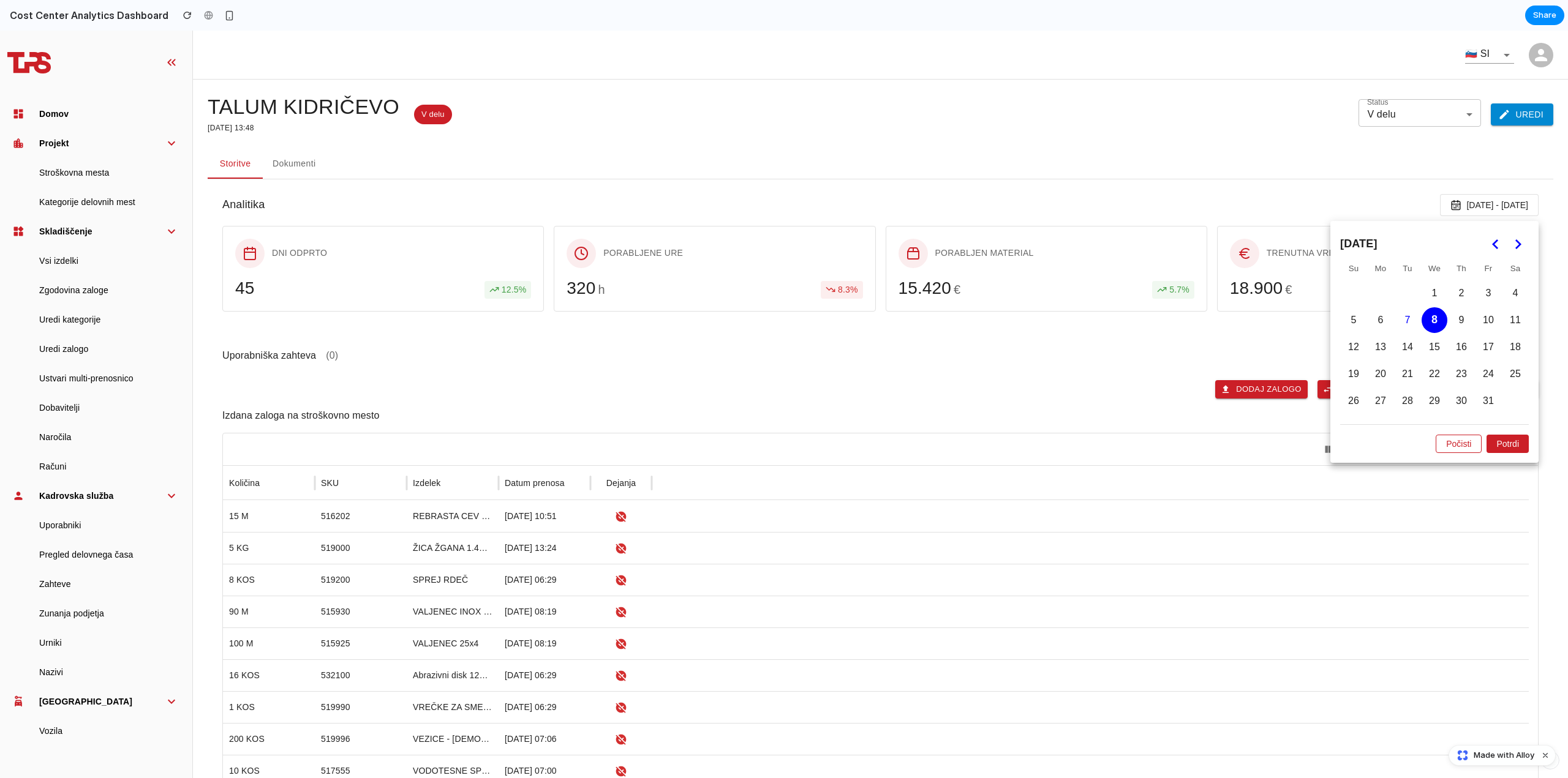
click at [1502, 322] on button "11" at bounding box center [1514, 320] width 25 height 25
click at [1249, 117] on div at bounding box center [784, 405] width 1568 height 747
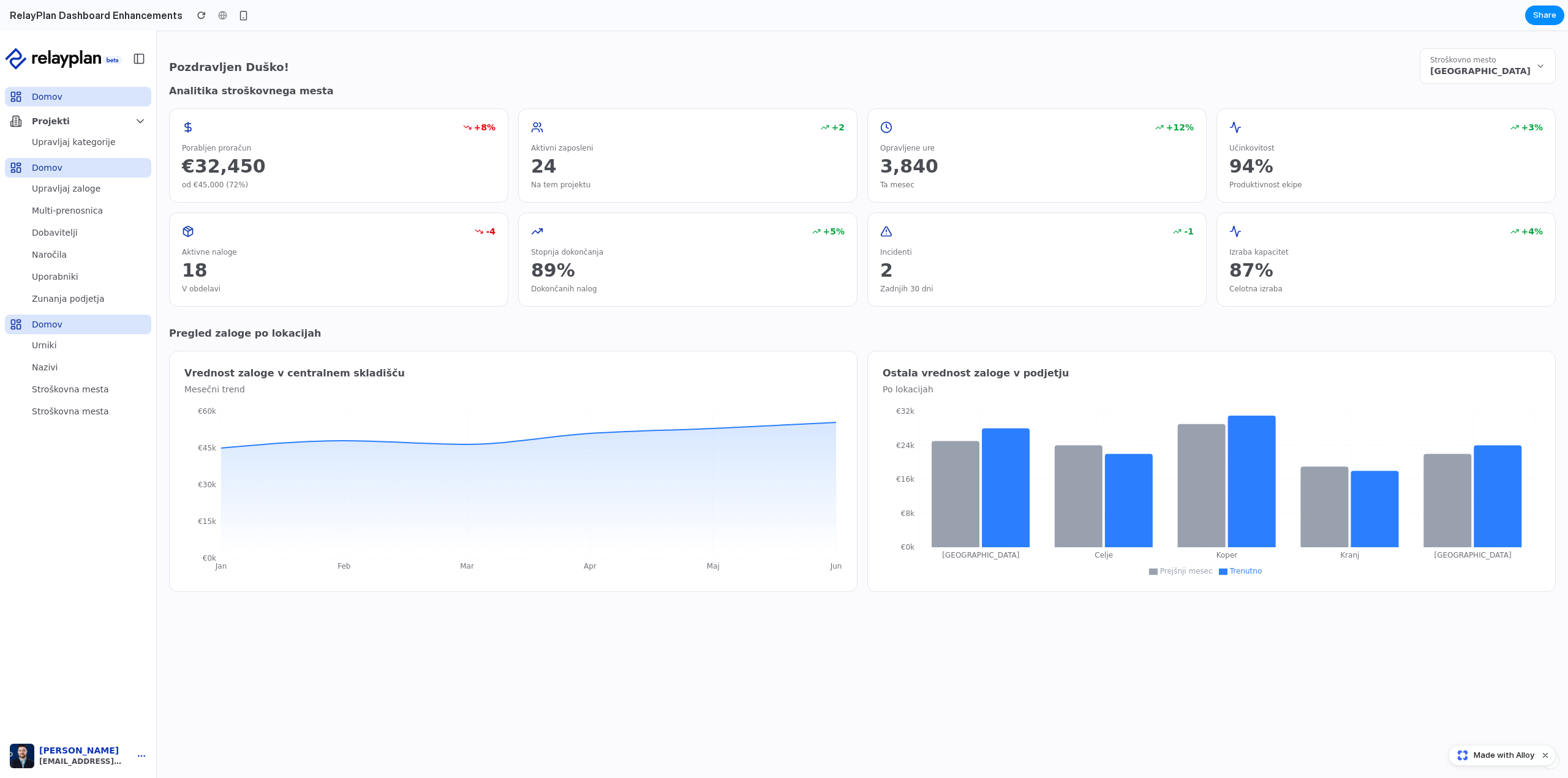
click at [1480, 66] on span "[GEOGRAPHIC_DATA]" at bounding box center [1480, 71] width 101 height 12
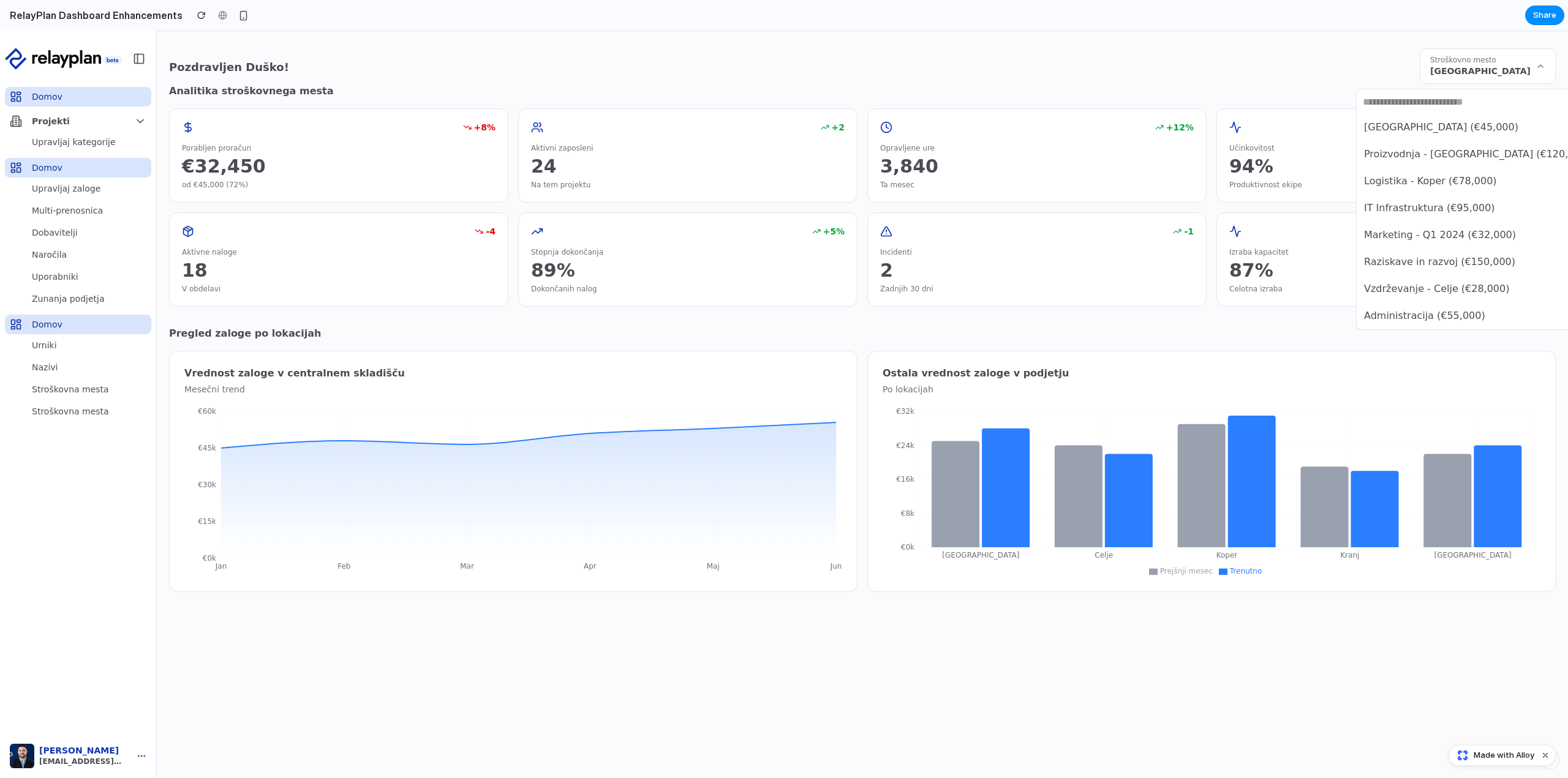
click at [1426, 263] on span "Raziskave in razvoj (€150,000)" at bounding box center [1439, 262] width 152 height 15
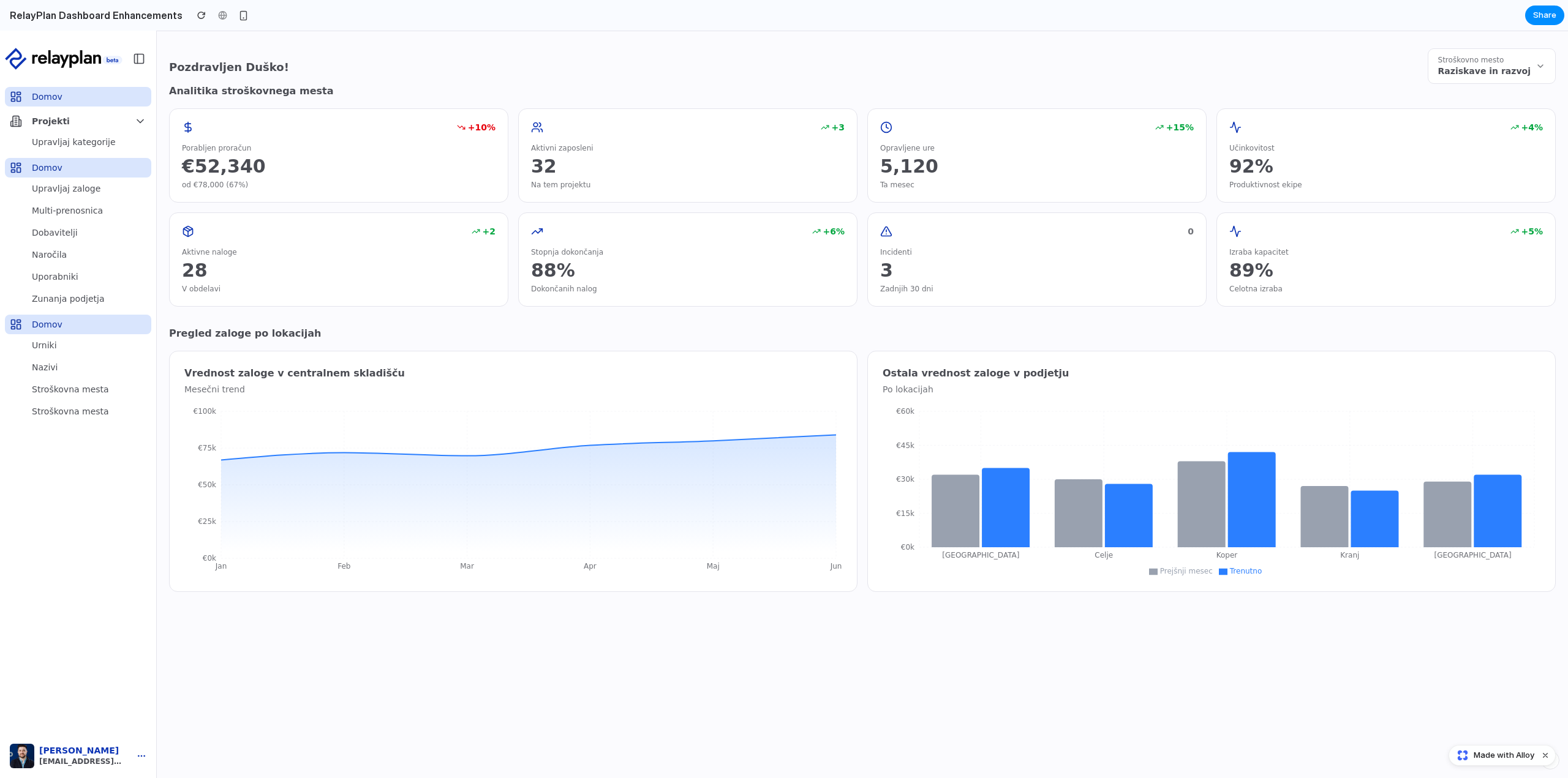
click at [1493, 60] on span "Stroškovno mesto" at bounding box center [1471, 60] width 66 height 9
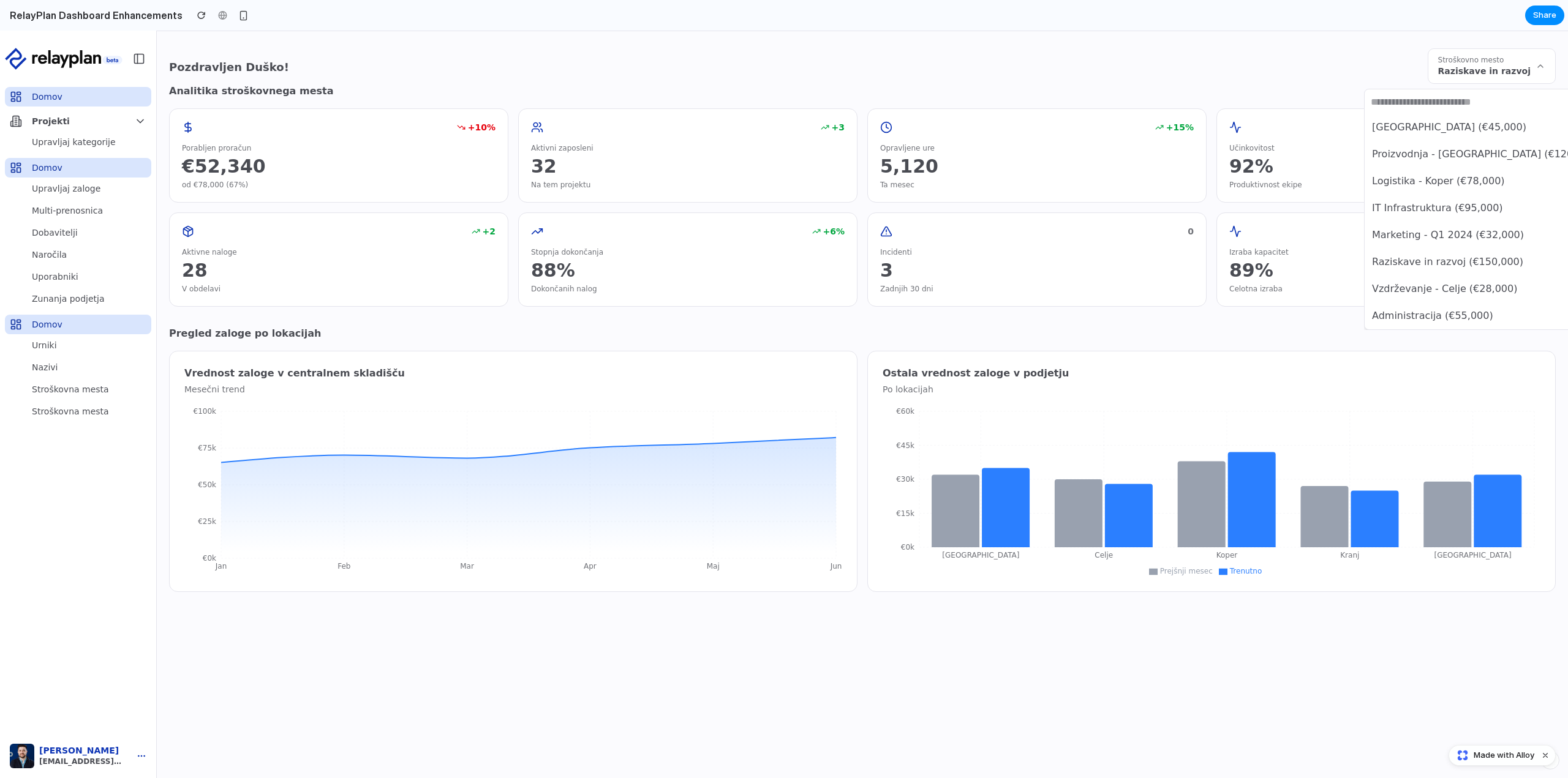
click at [1475, 162] on li "Proizvodnja - [GEOGRAPHIC_DATA] (€120,000)" at bounding box center [1492, 154] width 251 height 21
